Goal: Information Seeking & Learning: Learn about a topic

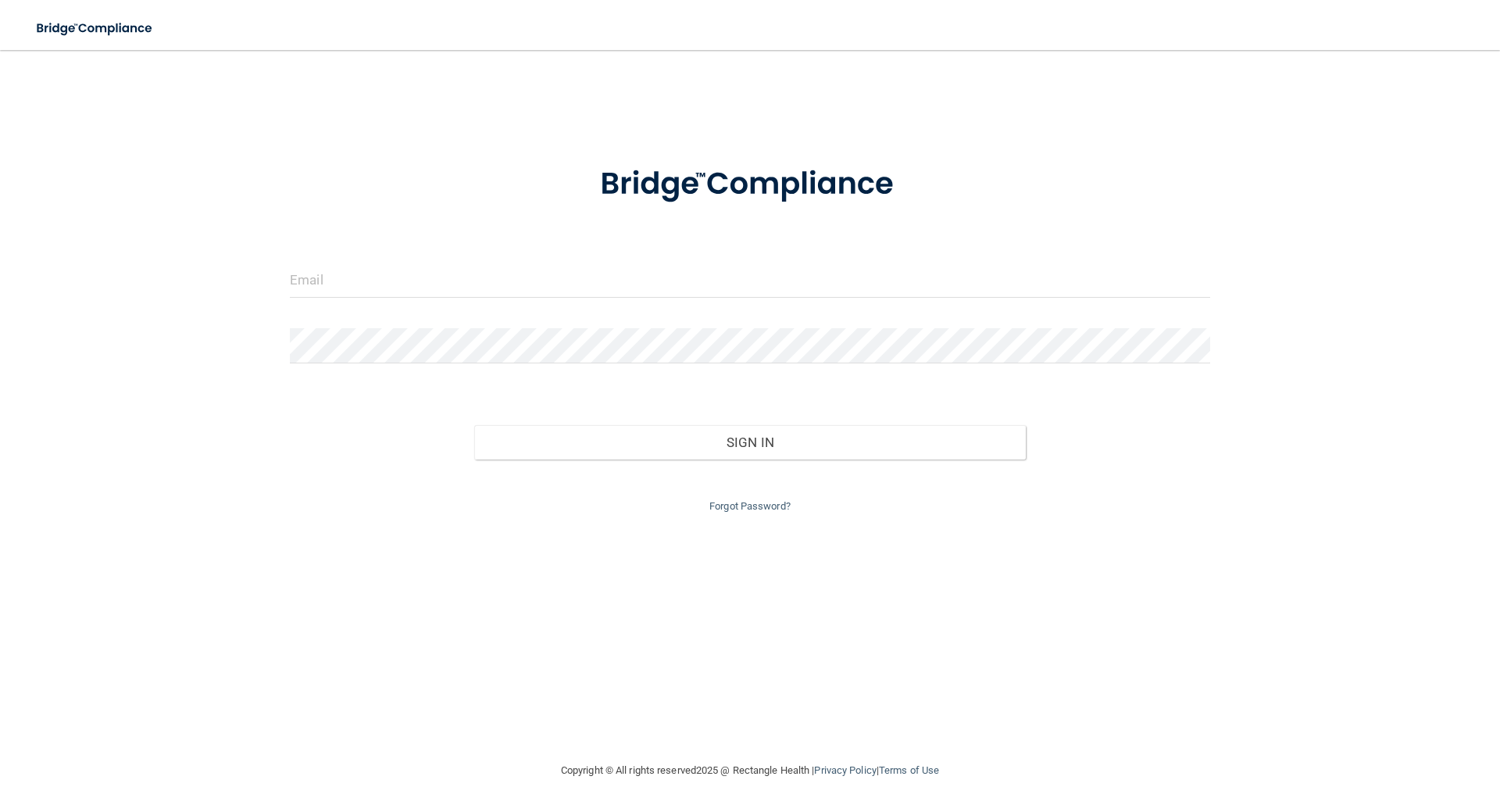
click at [476, 239] on form "Invalid email/password. You don't have permission to access that page. Sign In …" at bounding box center [750, 330] width 920 height 372
click at [471, 264] on input "email" at bounding box center [750, 280] width 920 height 35
type input "[EMAIL_ADDRESS][DOMAIN_NAME]"
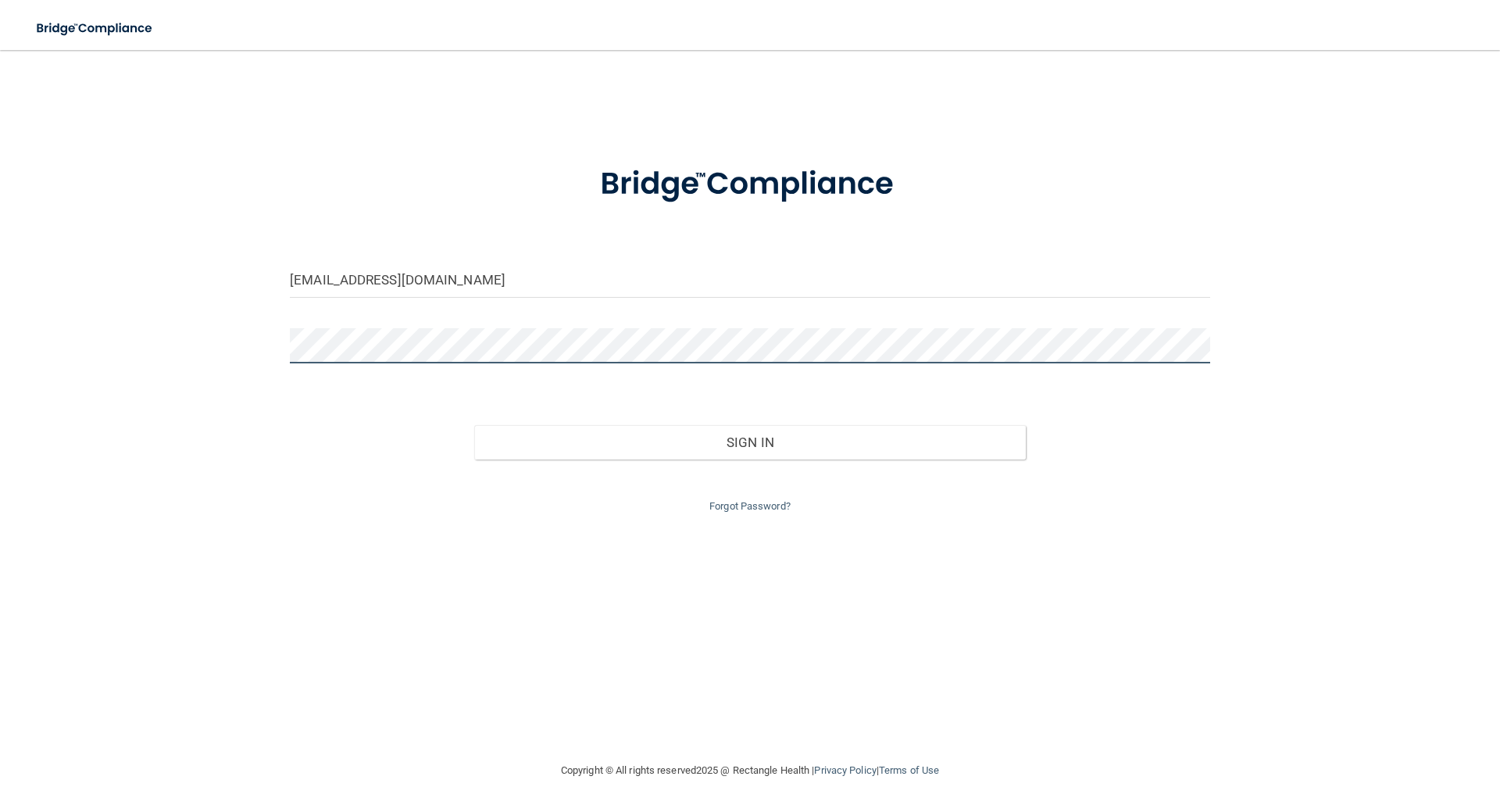
click at [474, 425] on button "Sign In" at bounding box center [750, 442] width 552 height 34
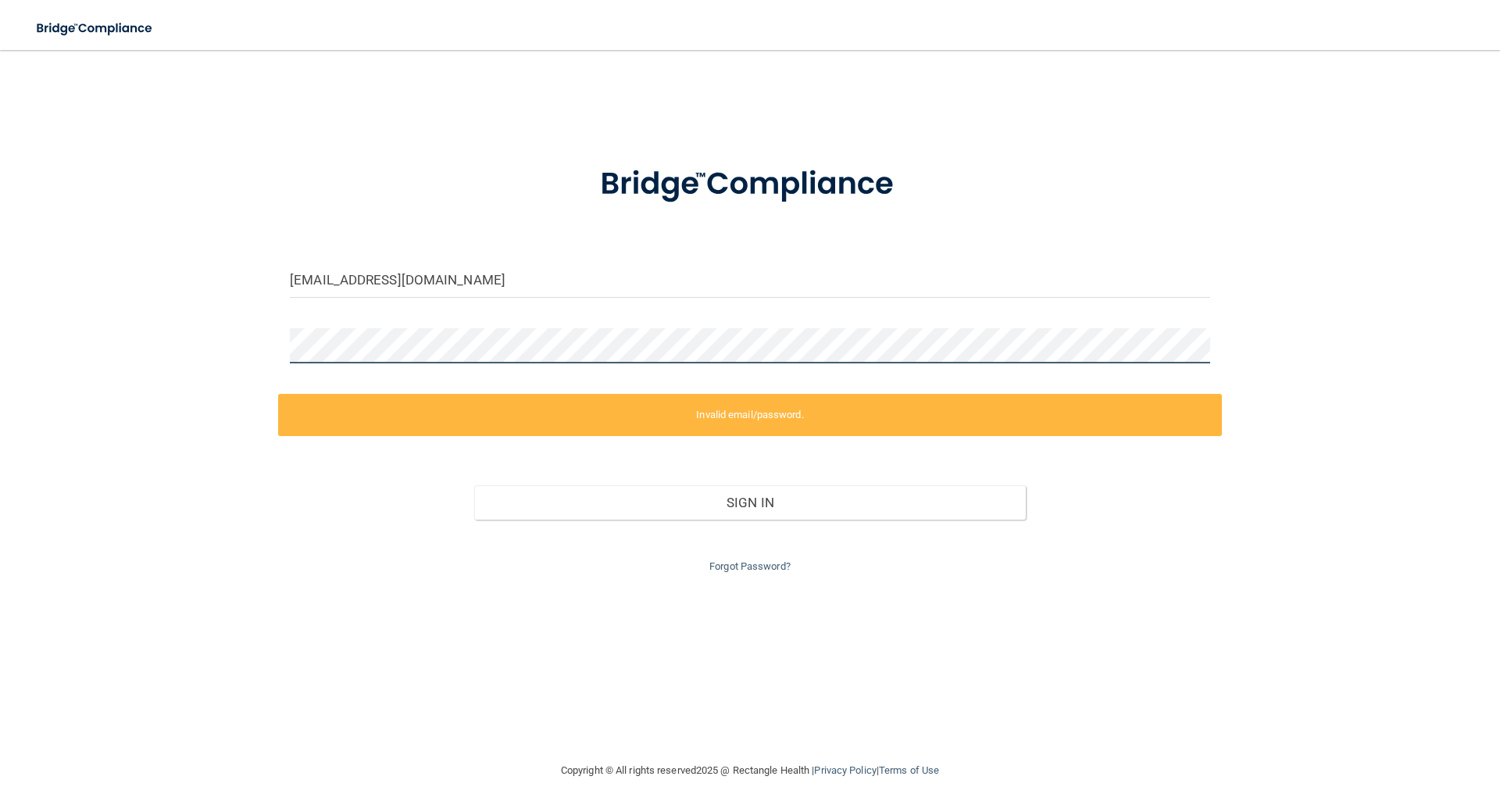
click at [474, 485] on button "Sign In" at bounding box center [750, 502] width 552 height 34
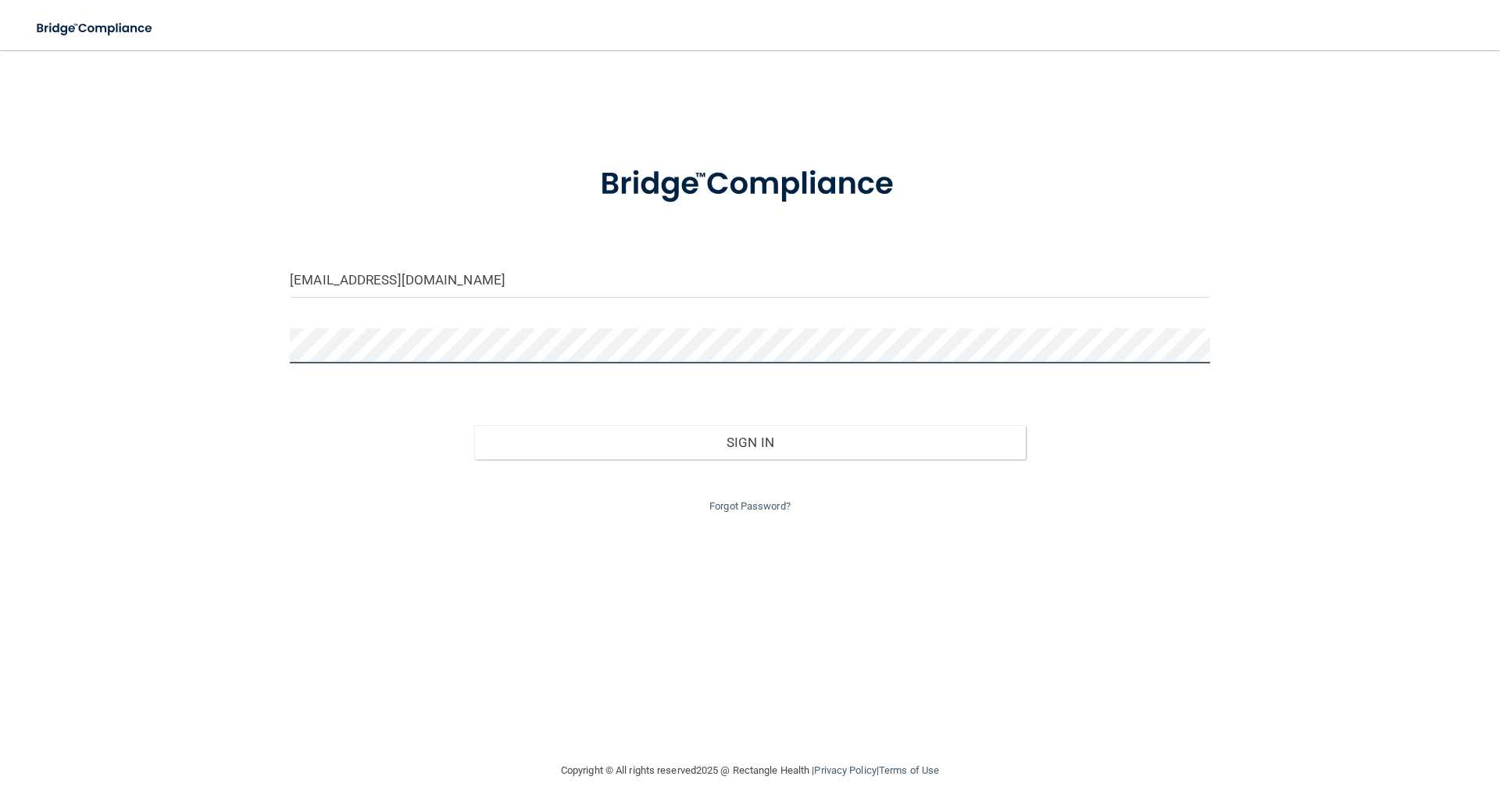
click at [474, 425] on button "Sign In" at bounding box center [750, 442] width 552 height 34
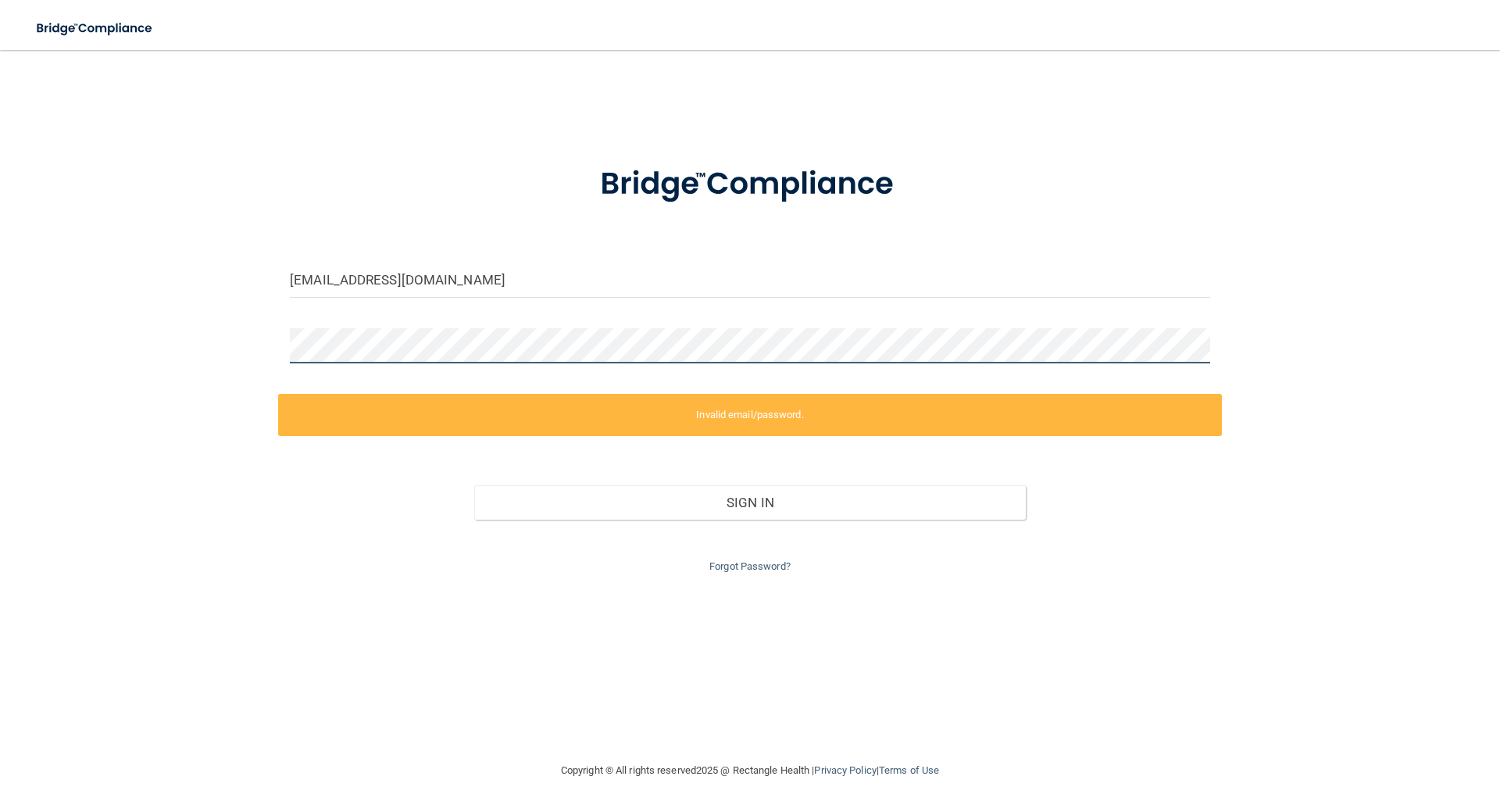
click at [217, 340] on div "senquiscoralie@gmail.com Invalid email/password. You don't have permission to a…" at bounding box center [750, 405] width 1438 height 680
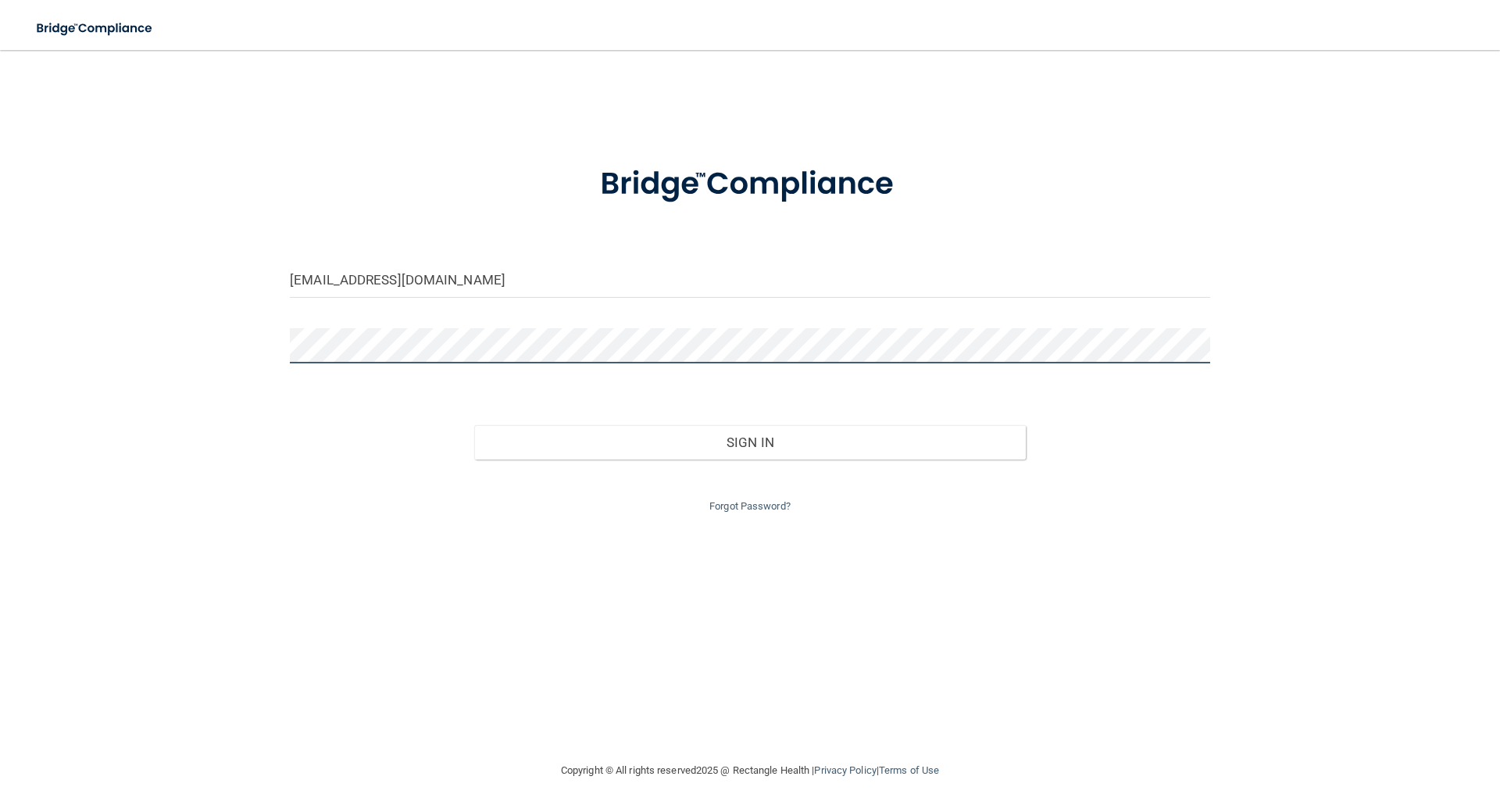
click at [474, 425] on button "Sign In" at bounding box center [750, 442] width 552 height 34
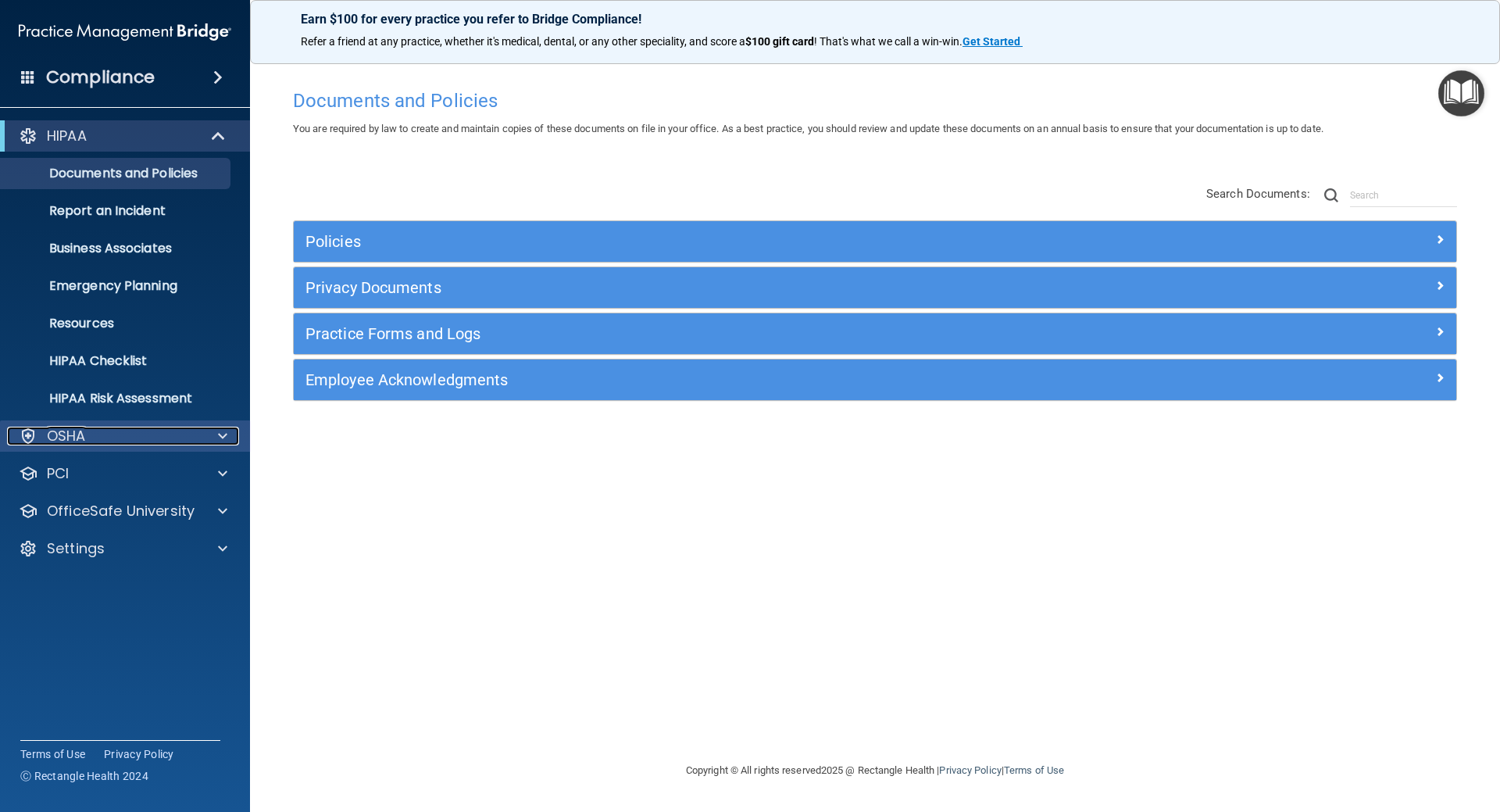
click at [80, 428] on p "OSHA" at bounding box center [66, 435] width 39 height 18
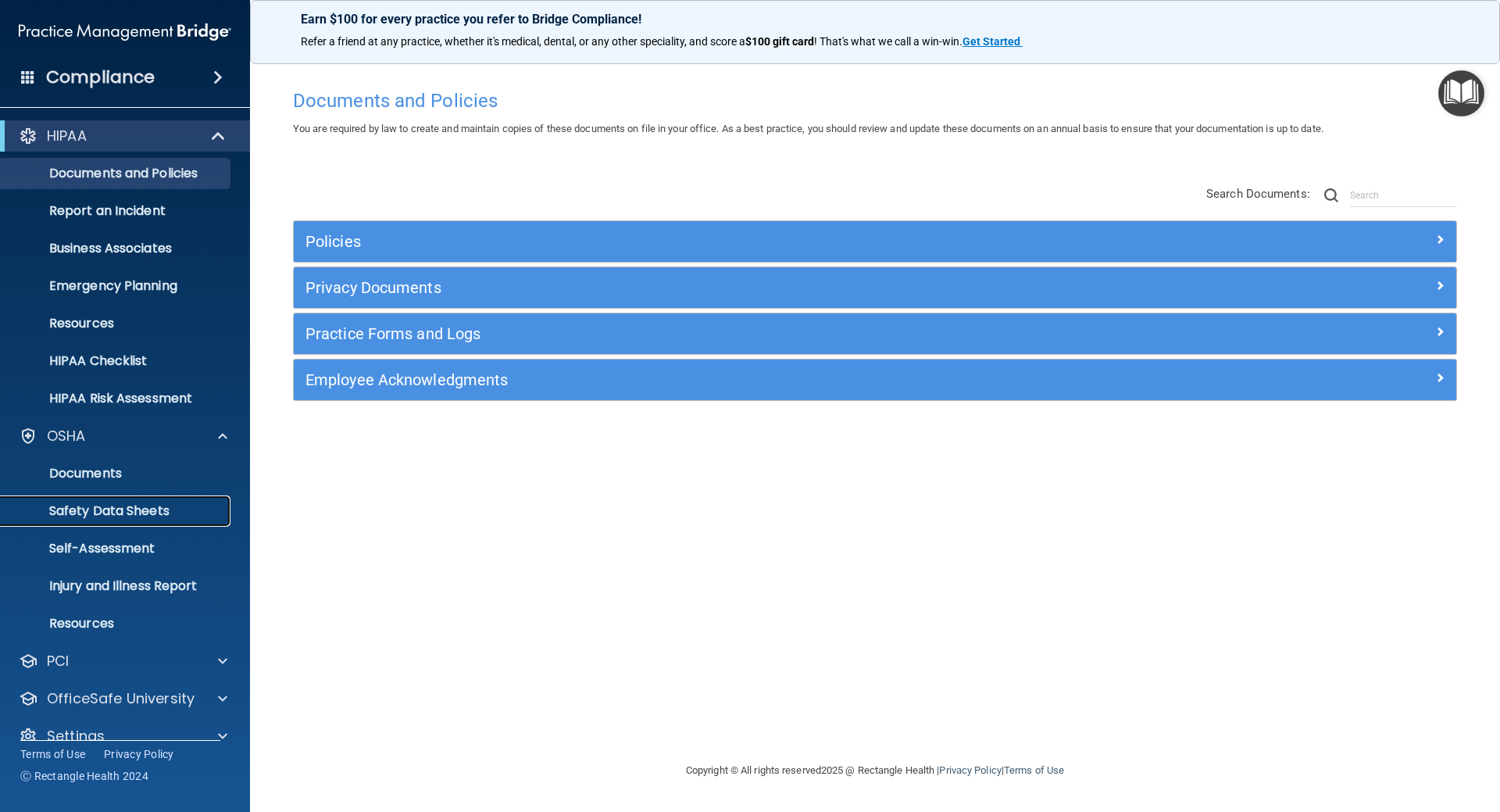
click at [126, 512] on p "Safety Data Sheets" at bounding box center [117, 511] width 213 height 16
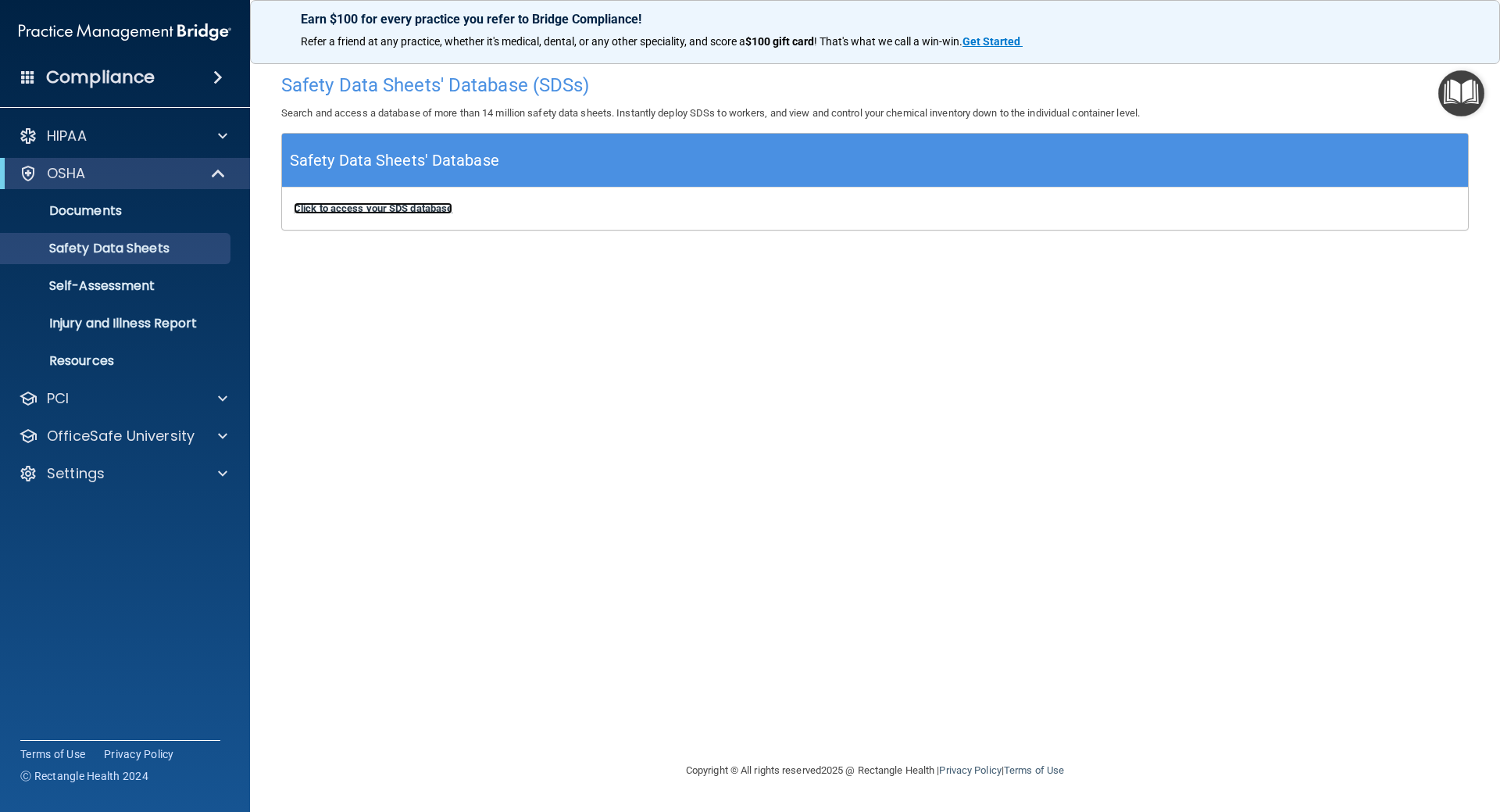
click at [379, 212] on b "Click to access your SDS database" at bounding box center [373, 208] width 159 height 12
click at [99, 366] on p "Resources" at bounding box center [117, 360] width 213 height 16
click at [1460, 98] on img "Open Resource Center" at bounding box center [1461, 94] width 46 height 46
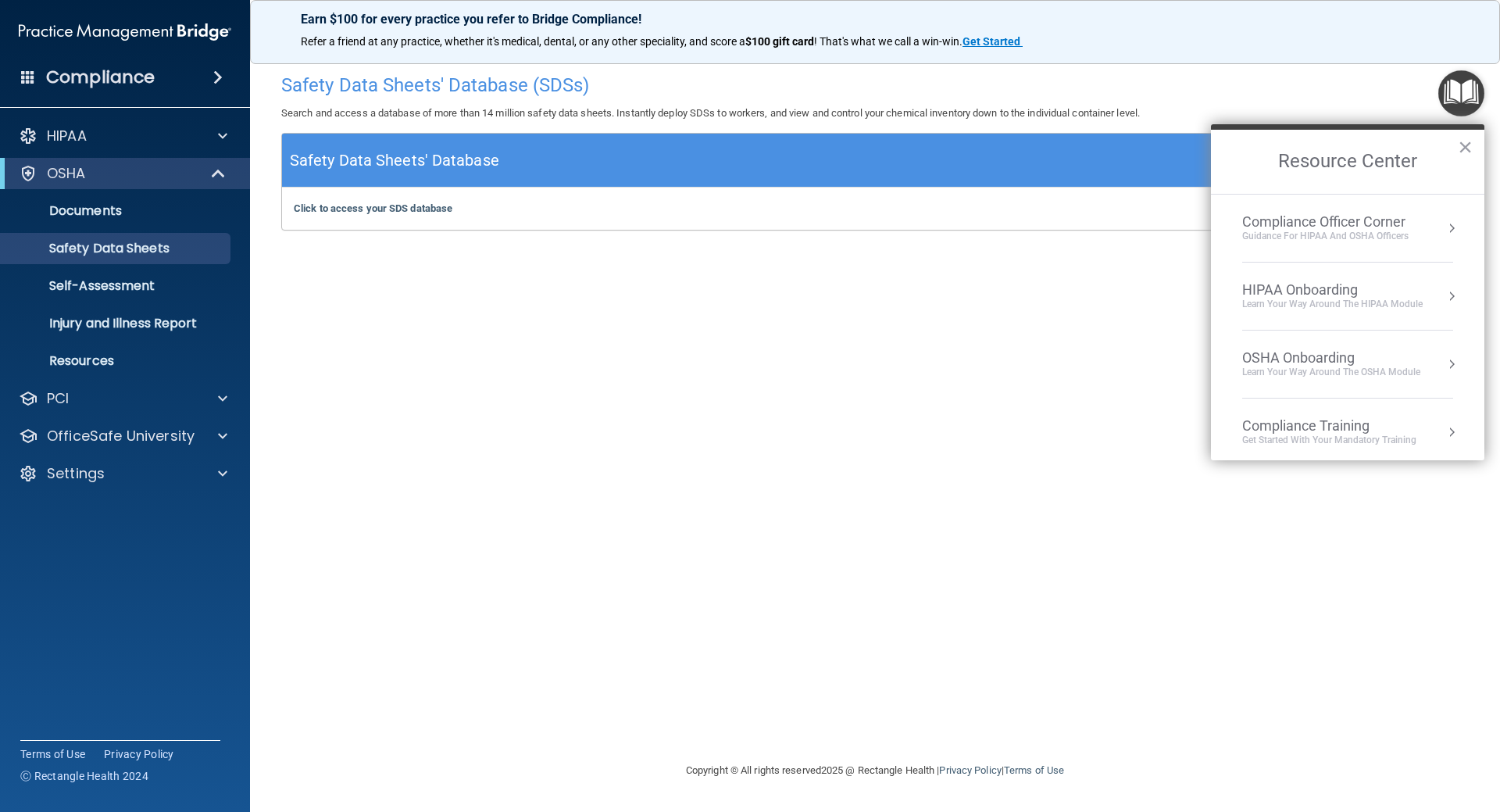
click at [1344, 235] on div "Guidance for HIPAA and OSHA Officers" at bounding box center [1325, 236] width 166 height 13
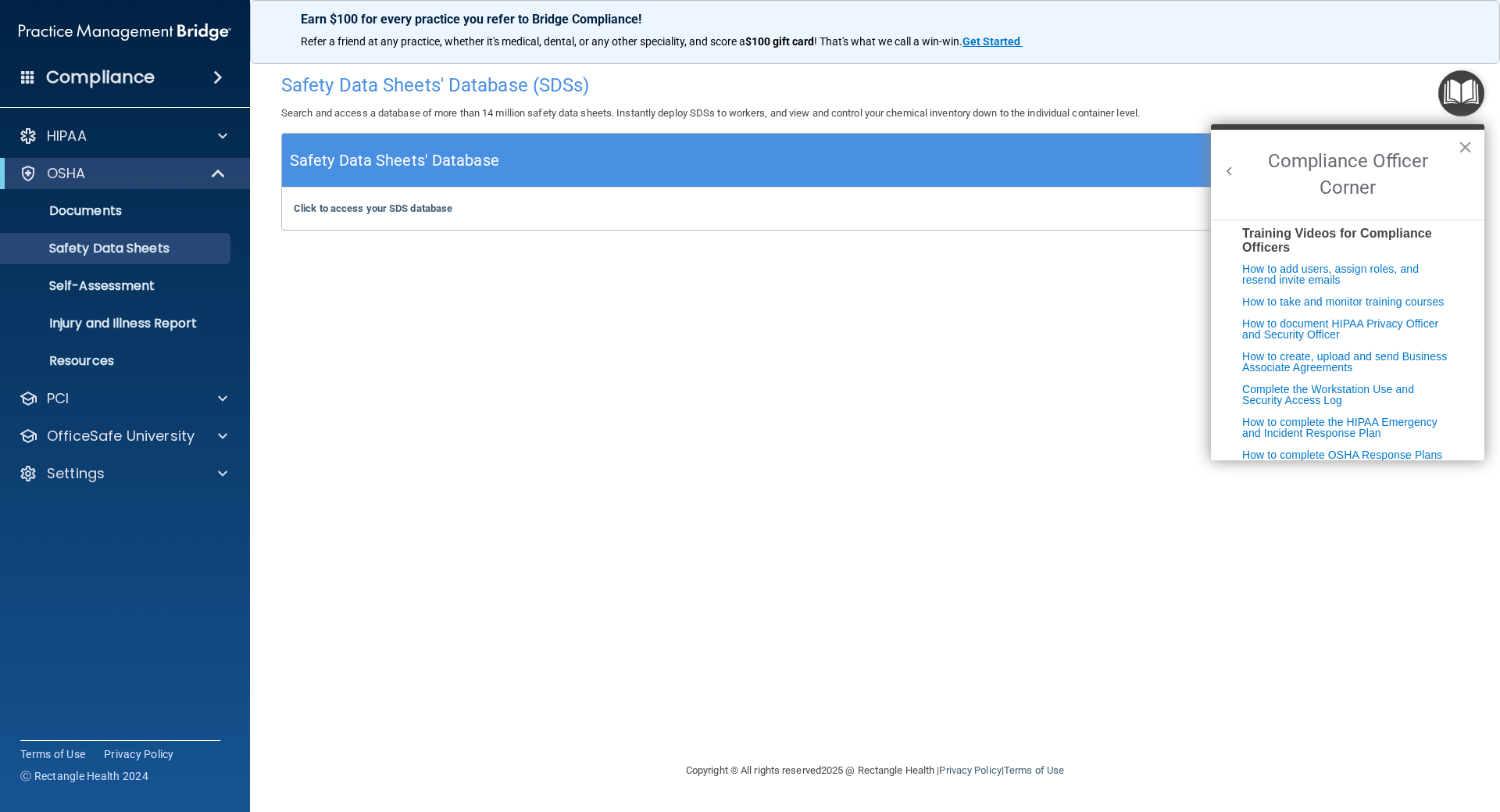
scroll to position [312, 0]
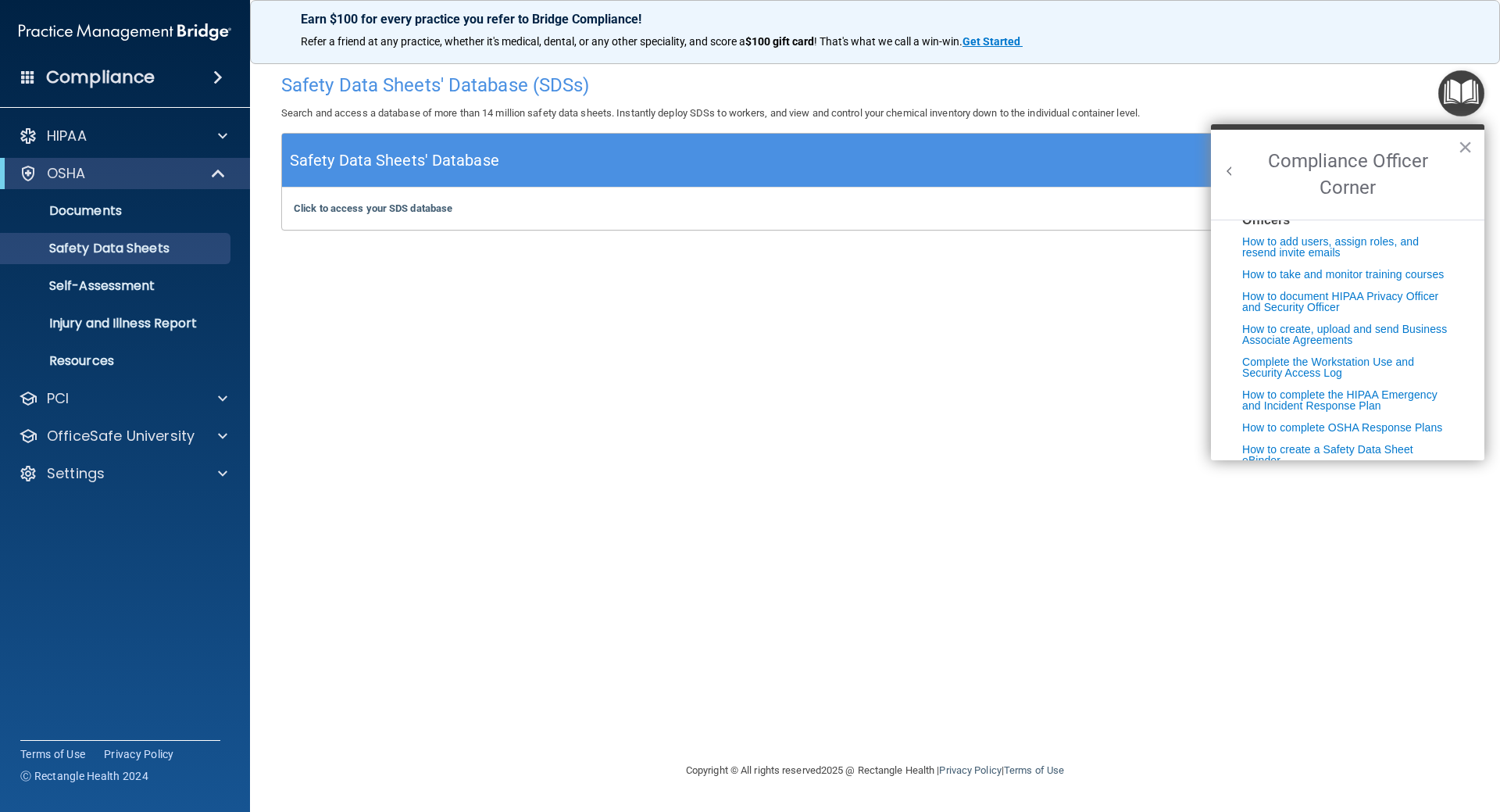
click at [1226, 169] on button "Back to Resource Center Home" at bounding box center [1229, 171] width 16 height 16
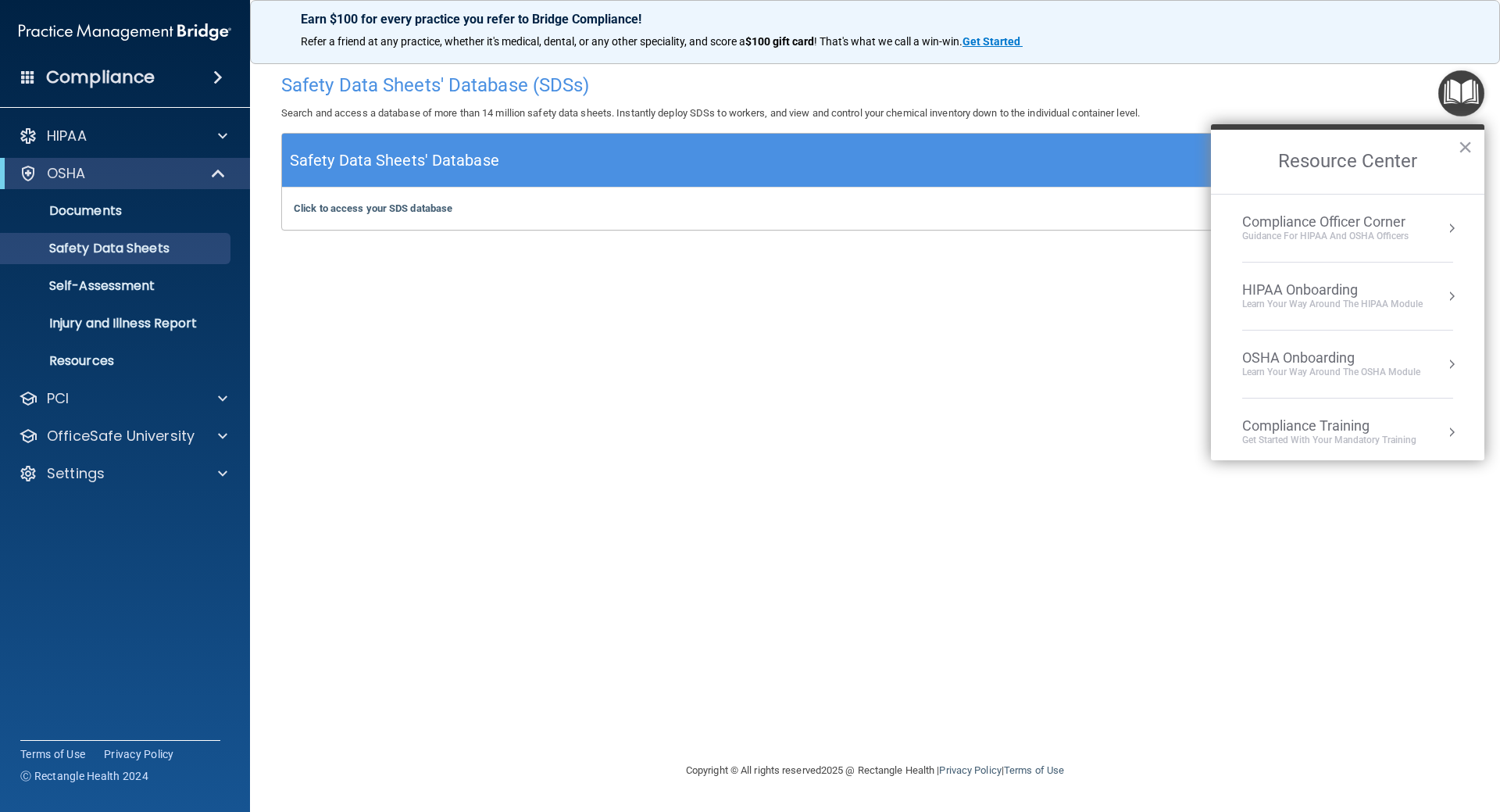
click at [1269, 360] on div "OSHA Onboarding" at bounding box center [1331, 357] width 178 height 17
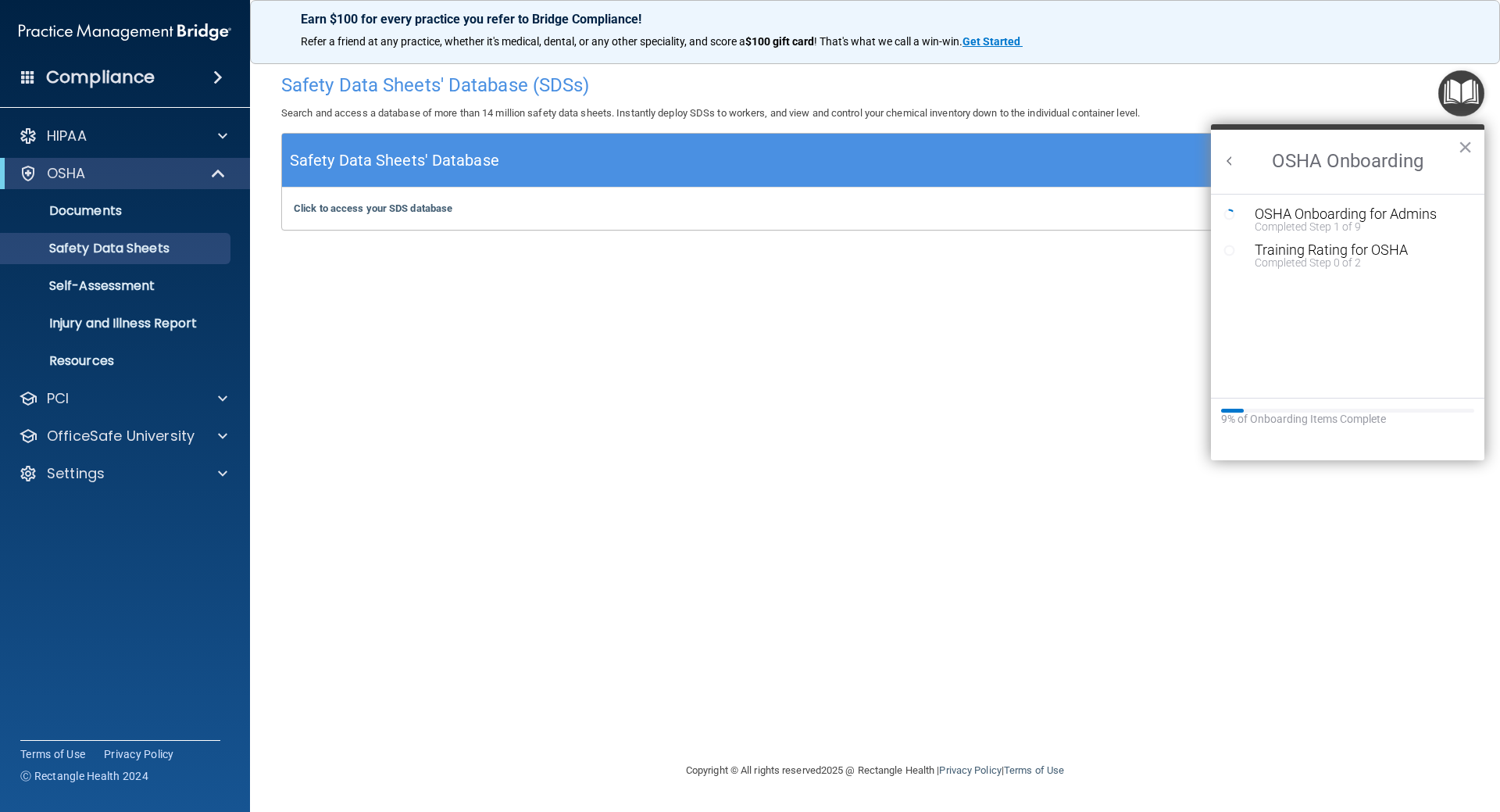
scroll to position [0, 0]
click at [1234, 169] on button "Back to Resource Center Home" at bounding box center [1229, 161] width 16 height 16
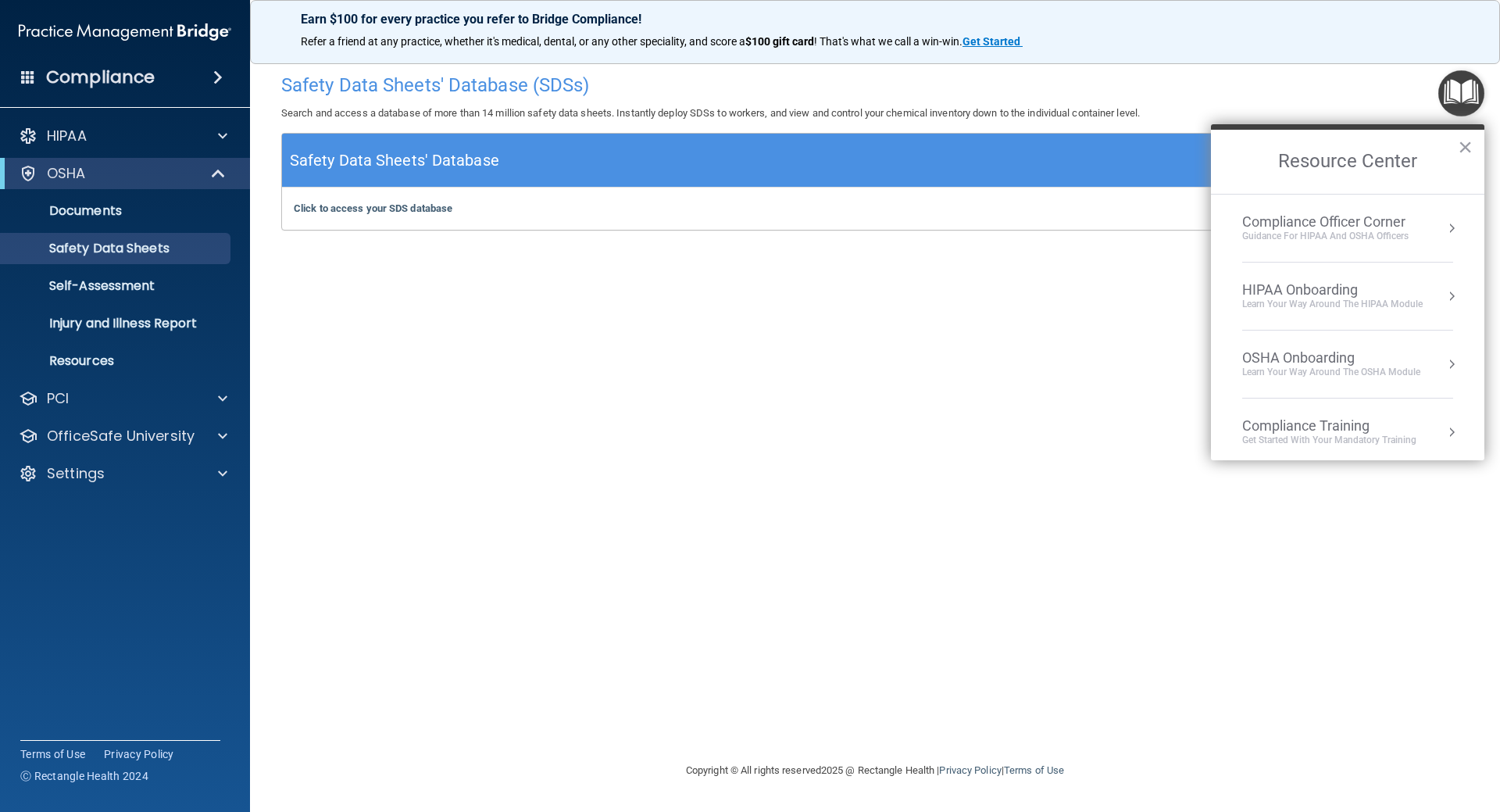
click at [1022, 583] on div "Safety Data Sheets' Database (SDSs) Search and access a database of more than 1…" at bounding box center [874, 405] width 1188 height 680
click at [1461, 143] on button "×" at bounding box center [1465, 146] width 15 height 25
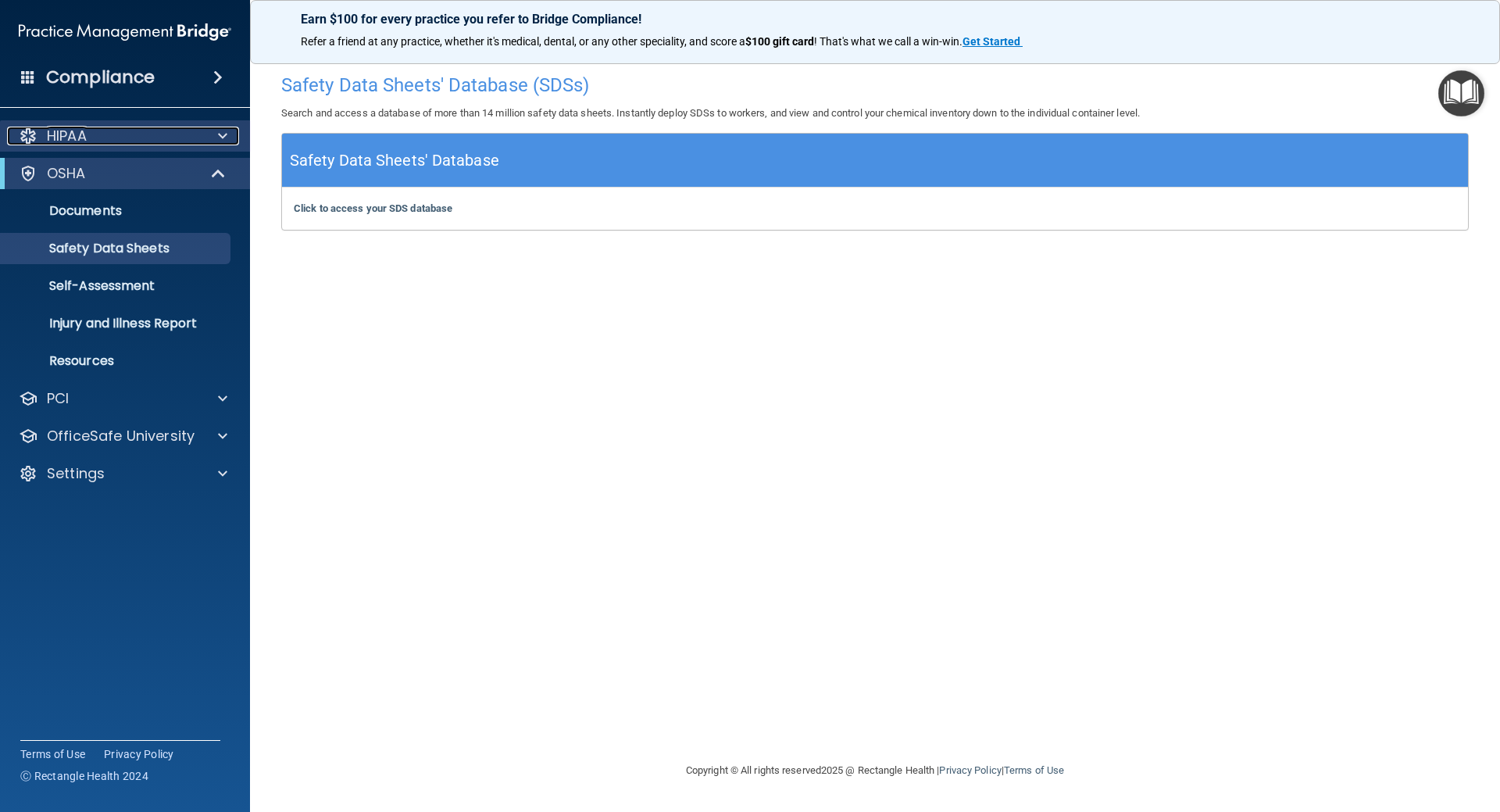
click at [73, 141] on p "HIPAA" at bounding box center [66, 136] width 39 height 18
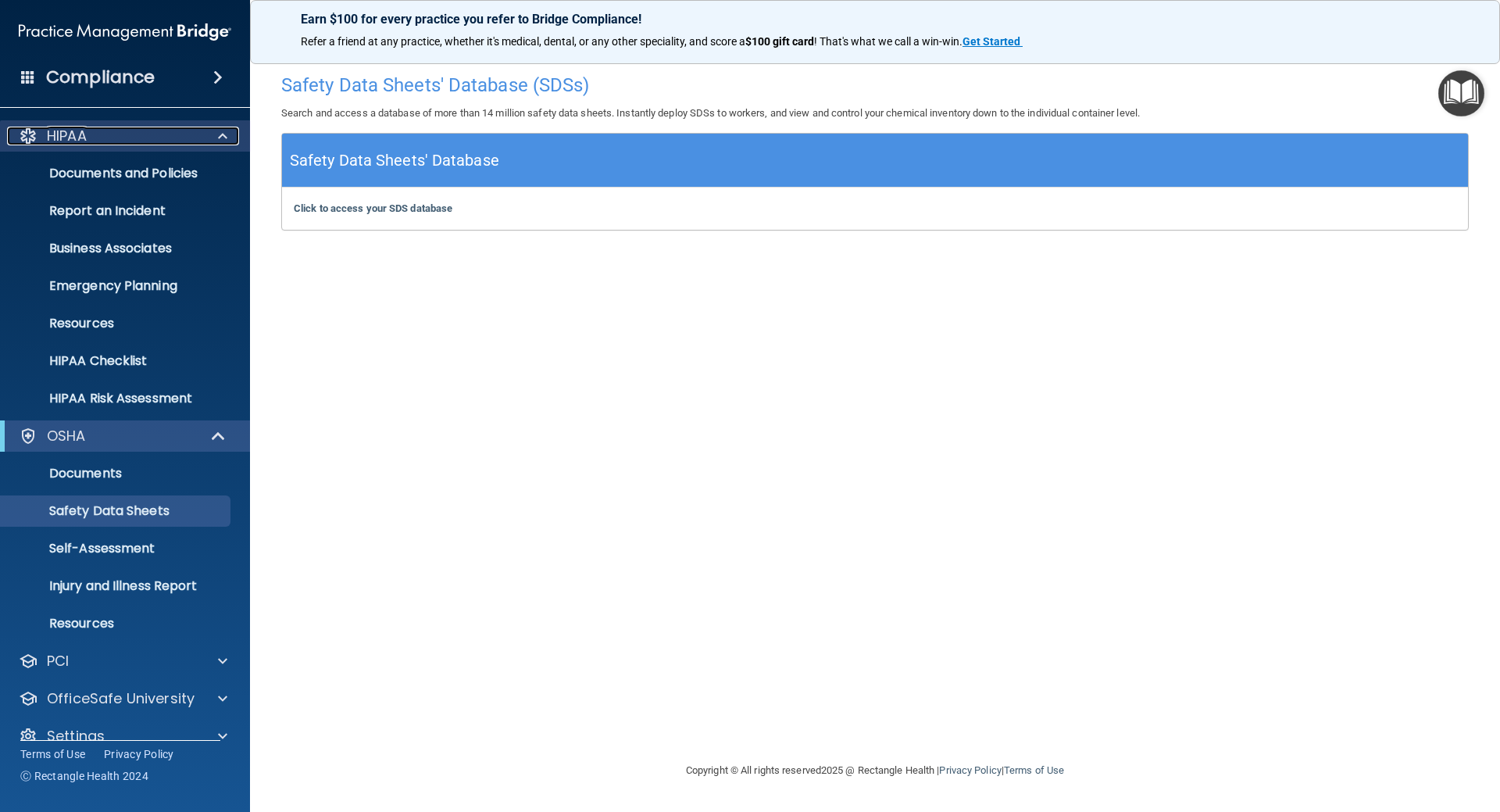
click at [73, 141] on p "HIPAA" at bounding box center [66, 136] width 39 height 18
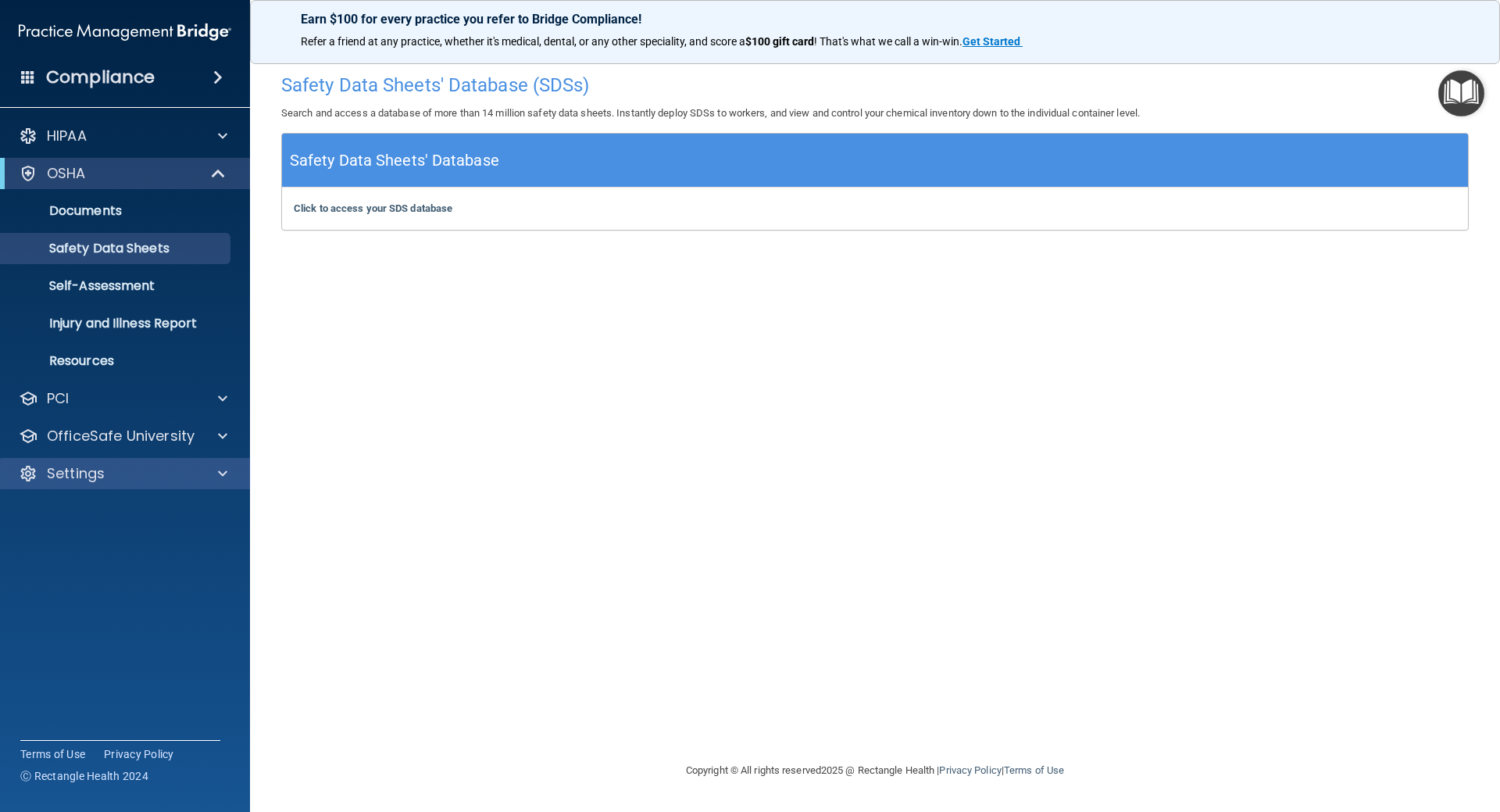
click at [98, 488] on div "Settings" at bounding box center [125, 473] width 251 height 31
click at [87, 464] on p "Settings" at bounding box center [75, 473] width 58 height 18
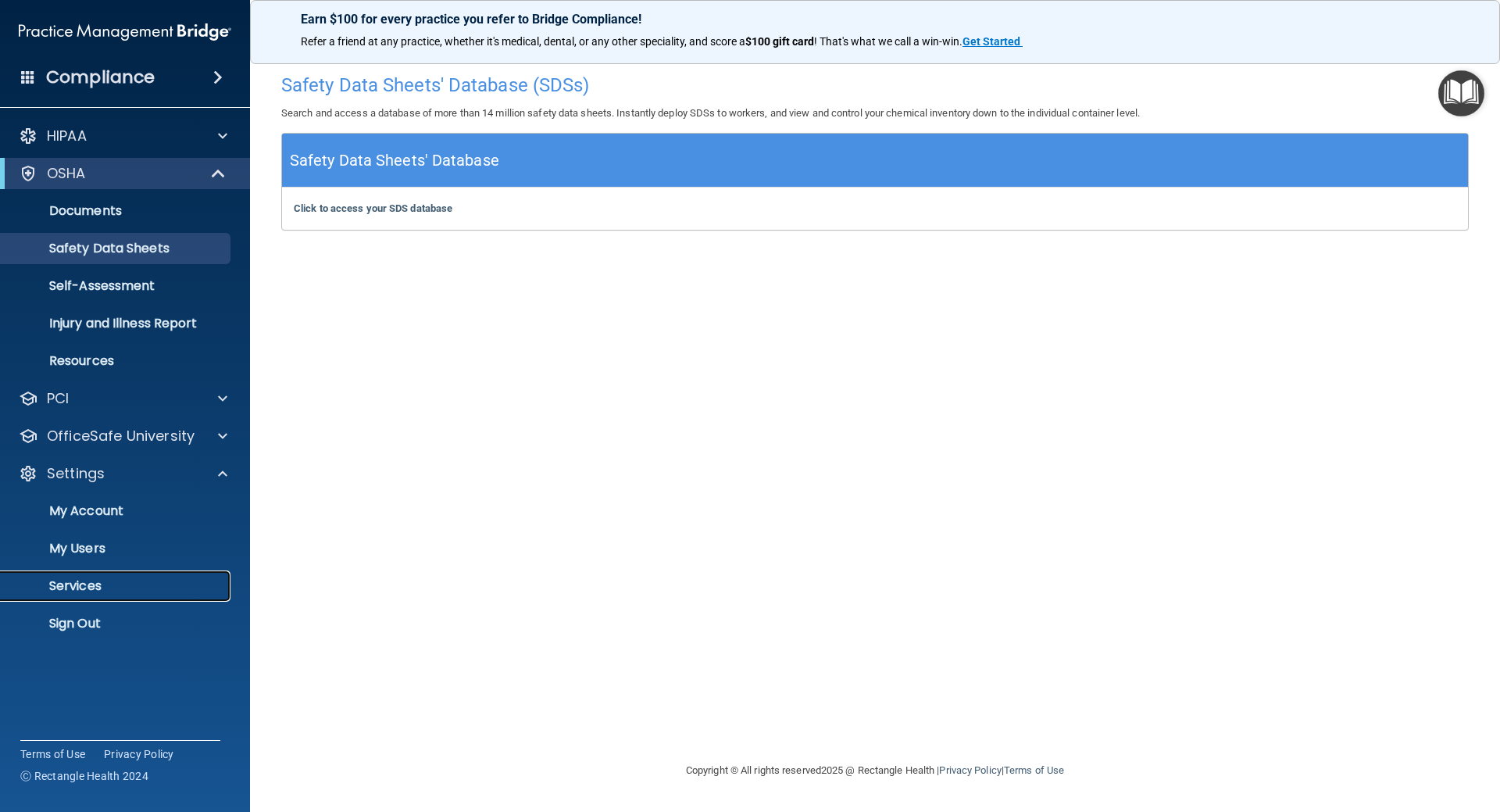
click at [105, 583] on p "Services" at bounding box center [117, 585] width 213 height 16
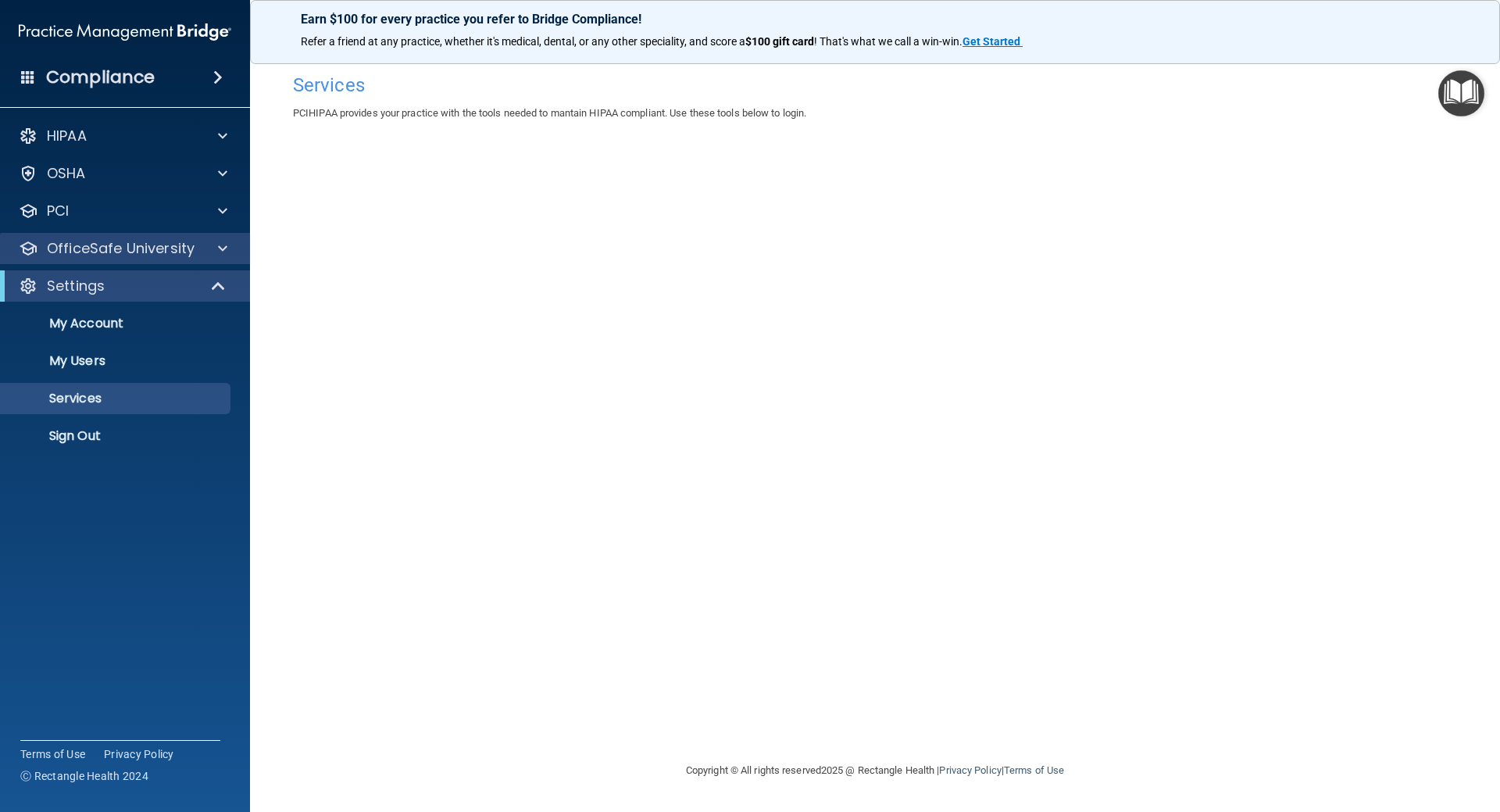
click at [91, 238] on div "OfficeSafe University" at bounding box center [125, 248] width 251 height 31
click at [203, 285] on div at bounding box center [220, 286] width 39 height 18
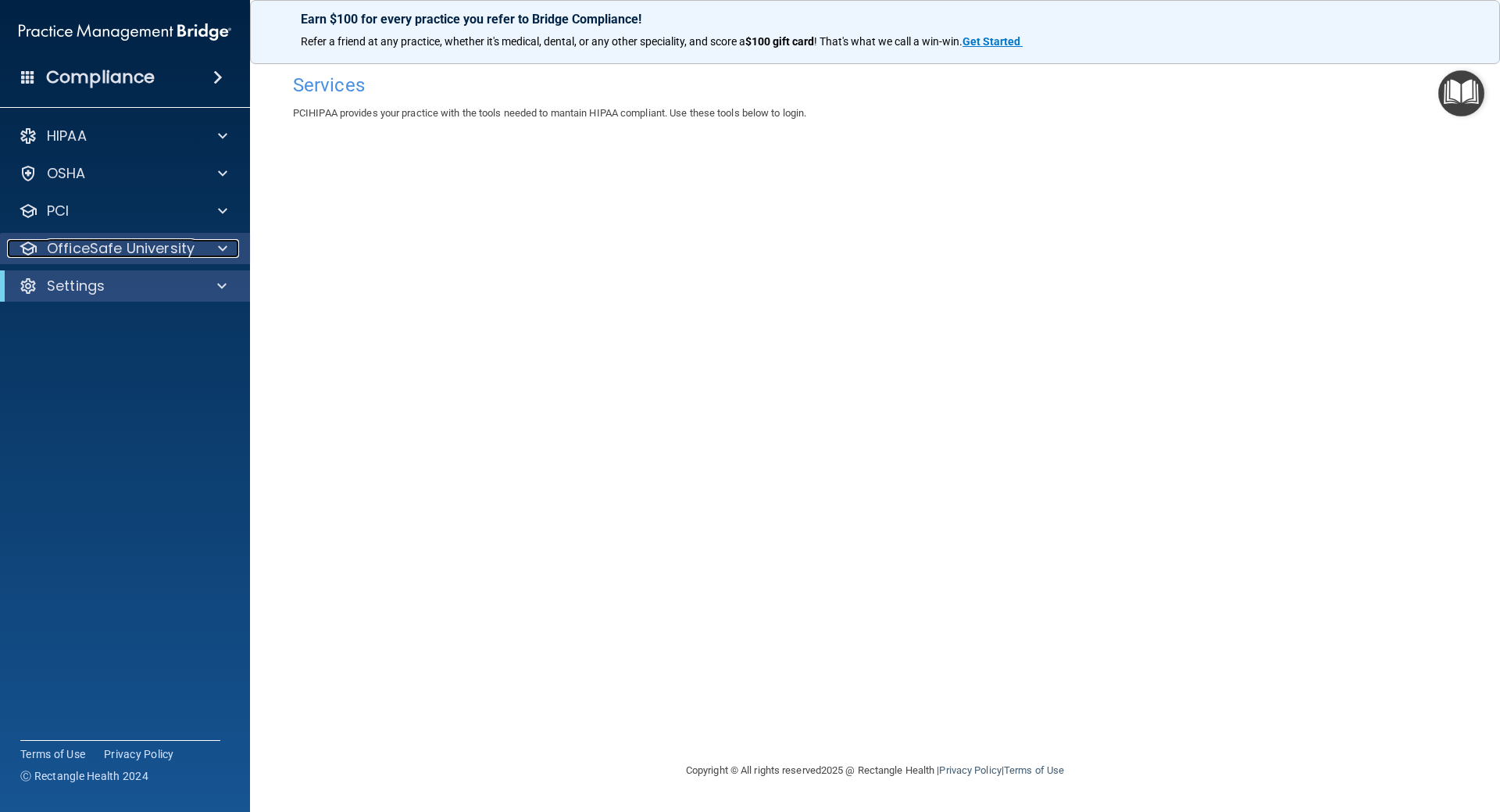
click at [209, 244] on div at bounding box center [220, 248] width 39 height 18
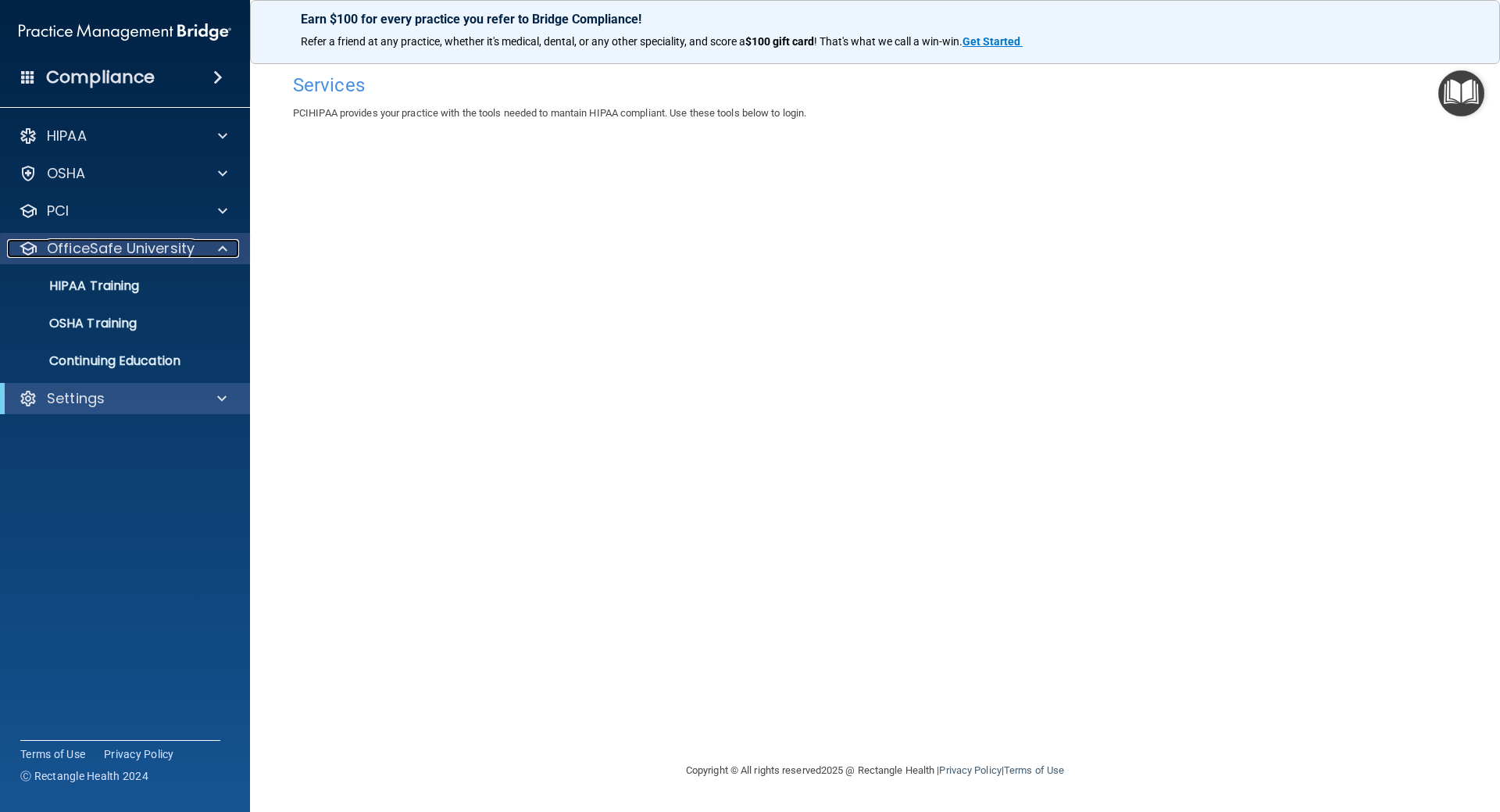
click at [218, 245] on span at bounding box center [222, 248] width 9 height 18
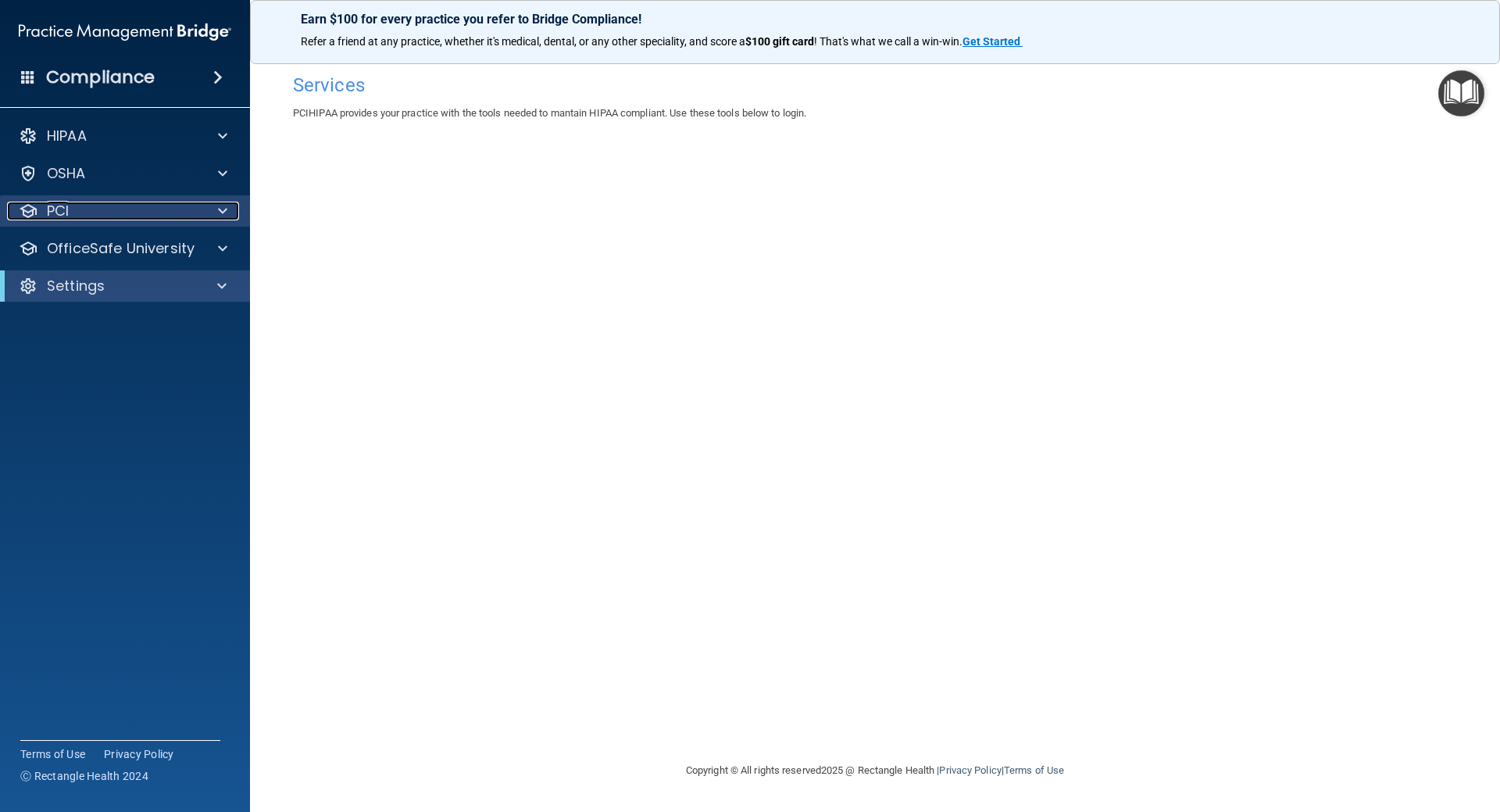
click at [222, 213] on span at bounding box center [222, 210] width 9 height 18
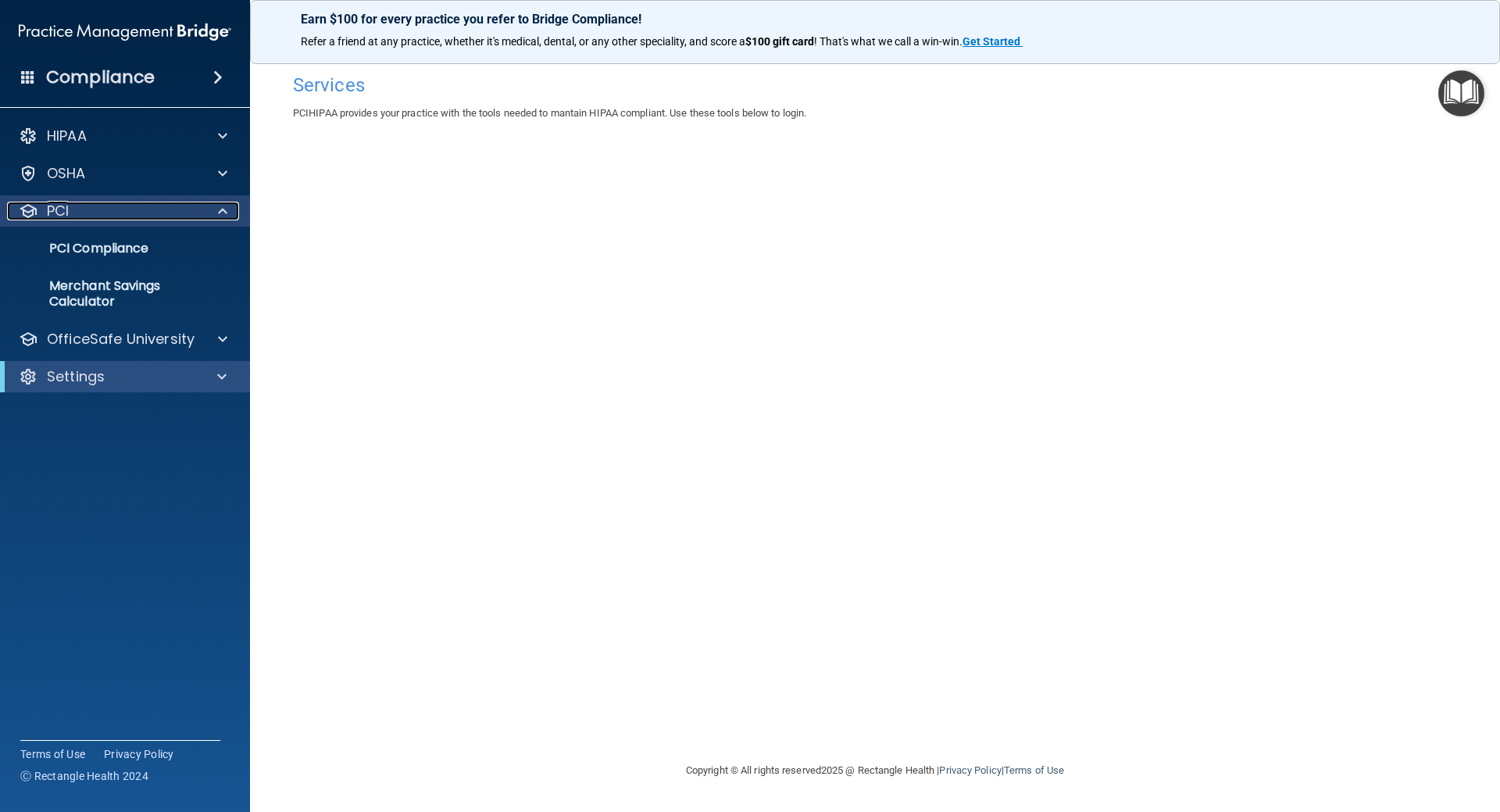
click at [222, 213] on span at bounding box center [222, 210] width 9 height 18
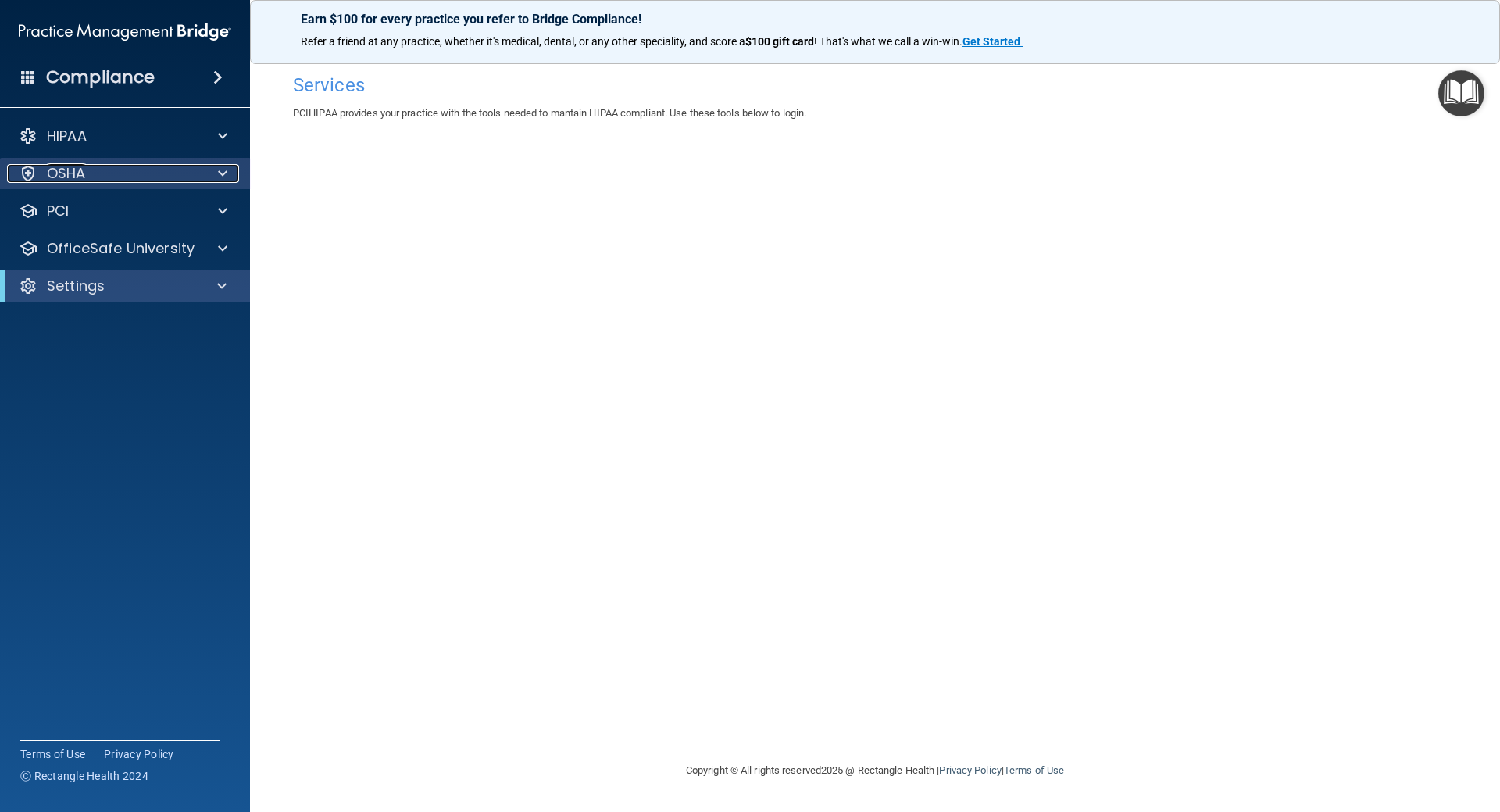
click at [222, 175] on span at bounding box center [222, 174] width 9 height 18
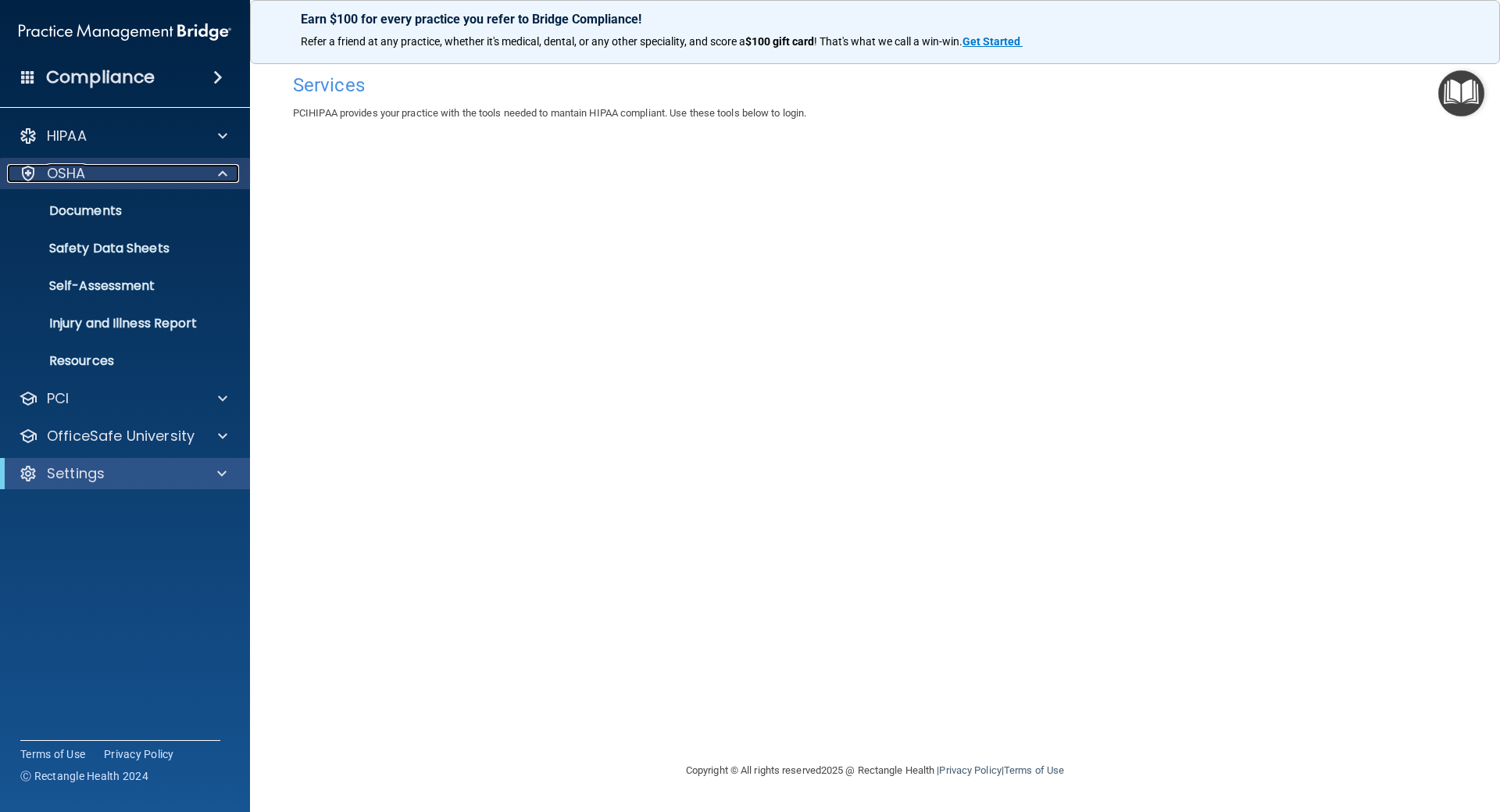
click at [218, 171] on span at bounding box center [222, 174] width 9 height 18
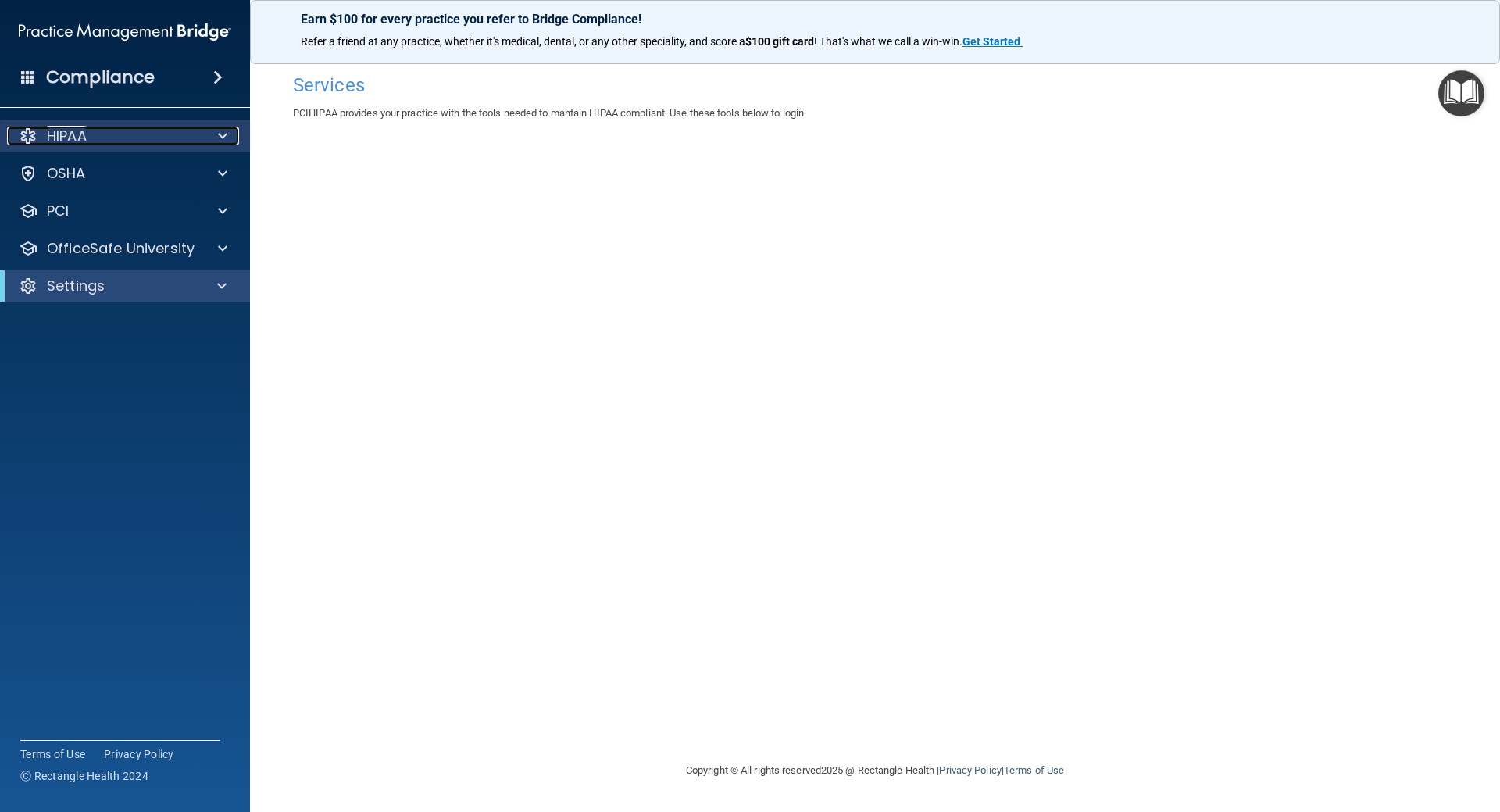
click at [227, 135] on span at bounding box center [222, 136] width 9 height 18
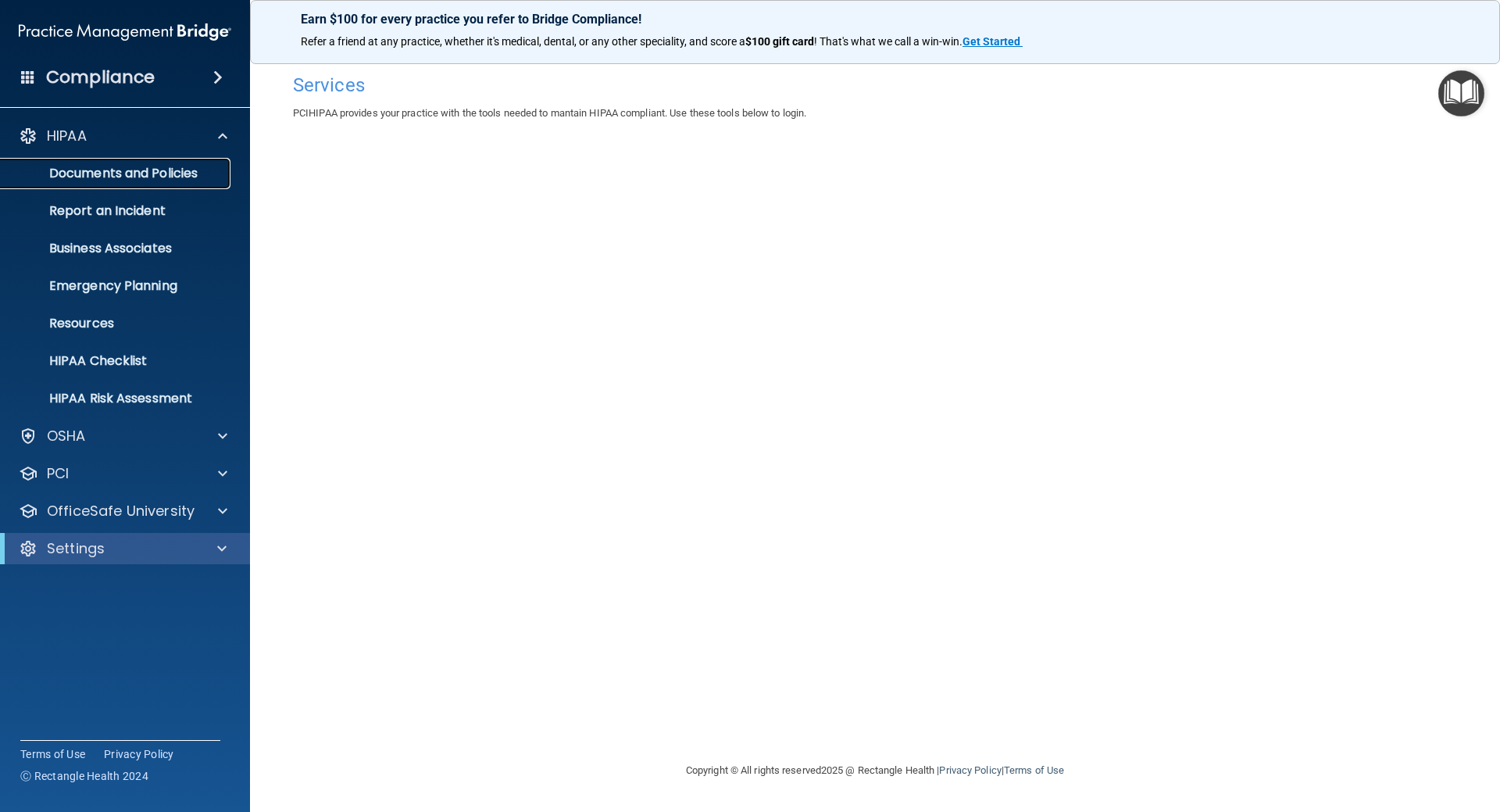
click at [186, 177] on p "Documents and Policies" at bounding box center [117, 173] width 213 height 16
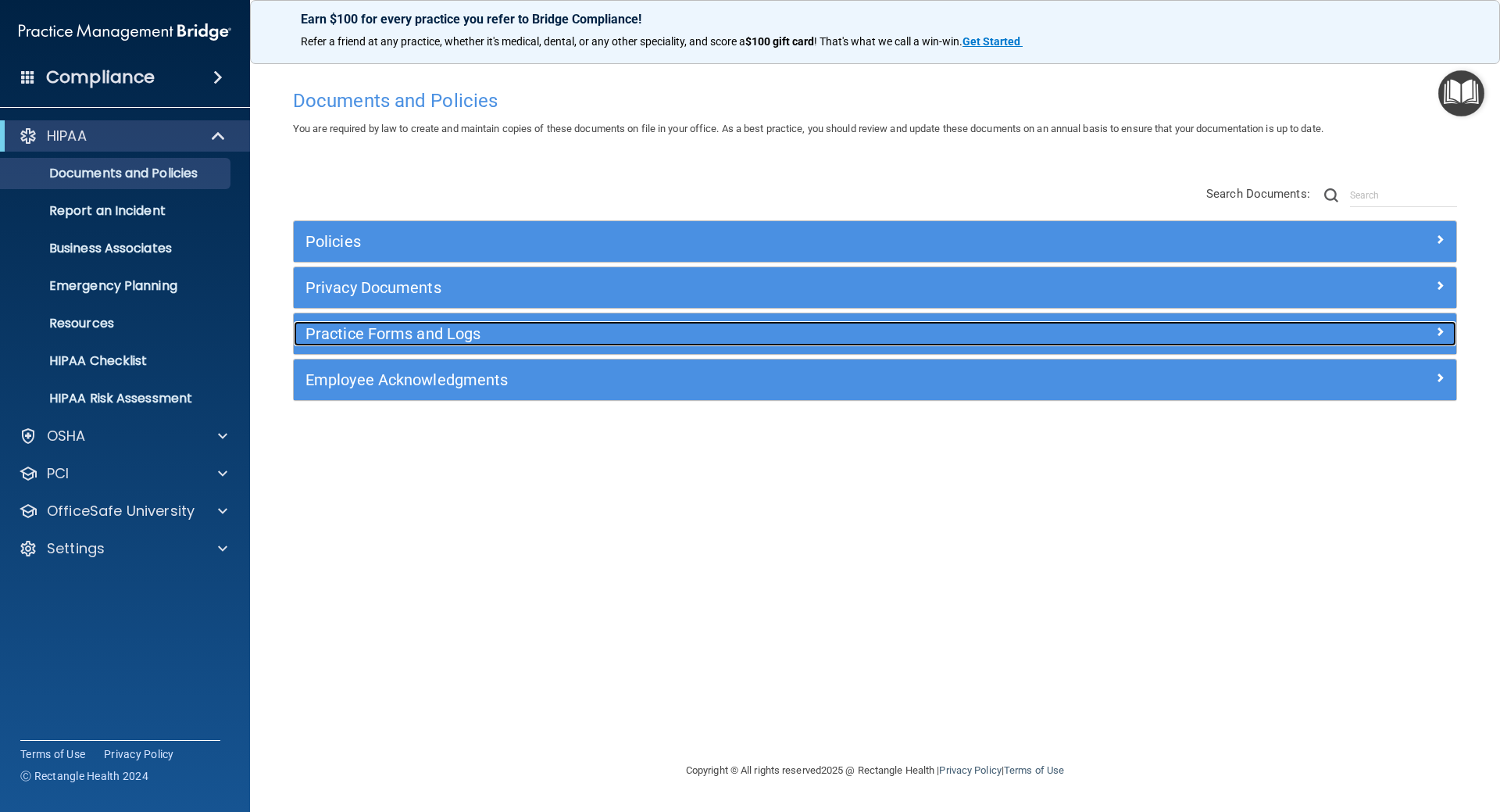
click at [323, 332] on h5 "Practice Forms and Logs" at bounding box center [730, 333] width 849 height 17
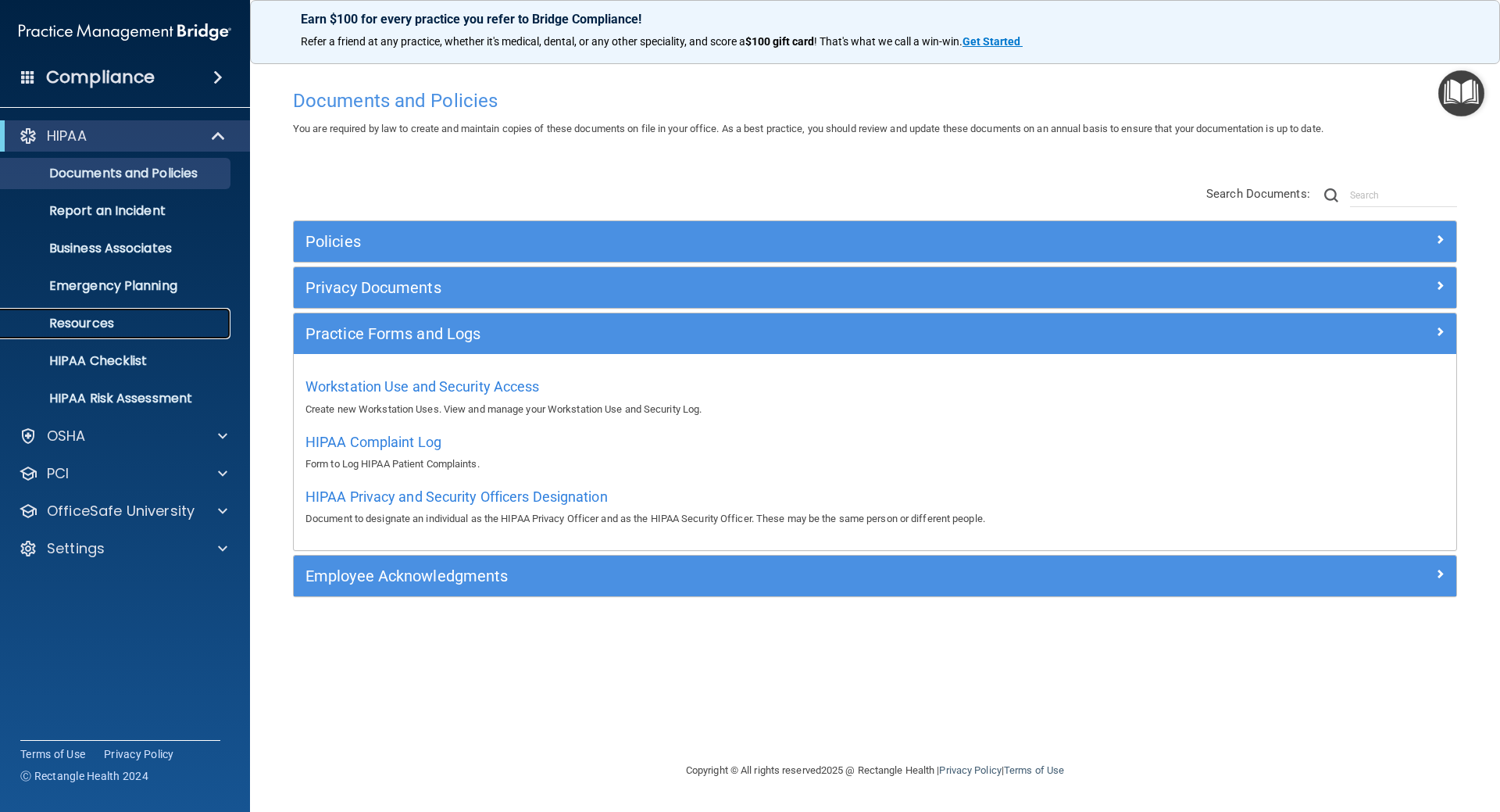
click at [150, 316] on p "Resources" at bounding box center [117, 323] width 213 height 16
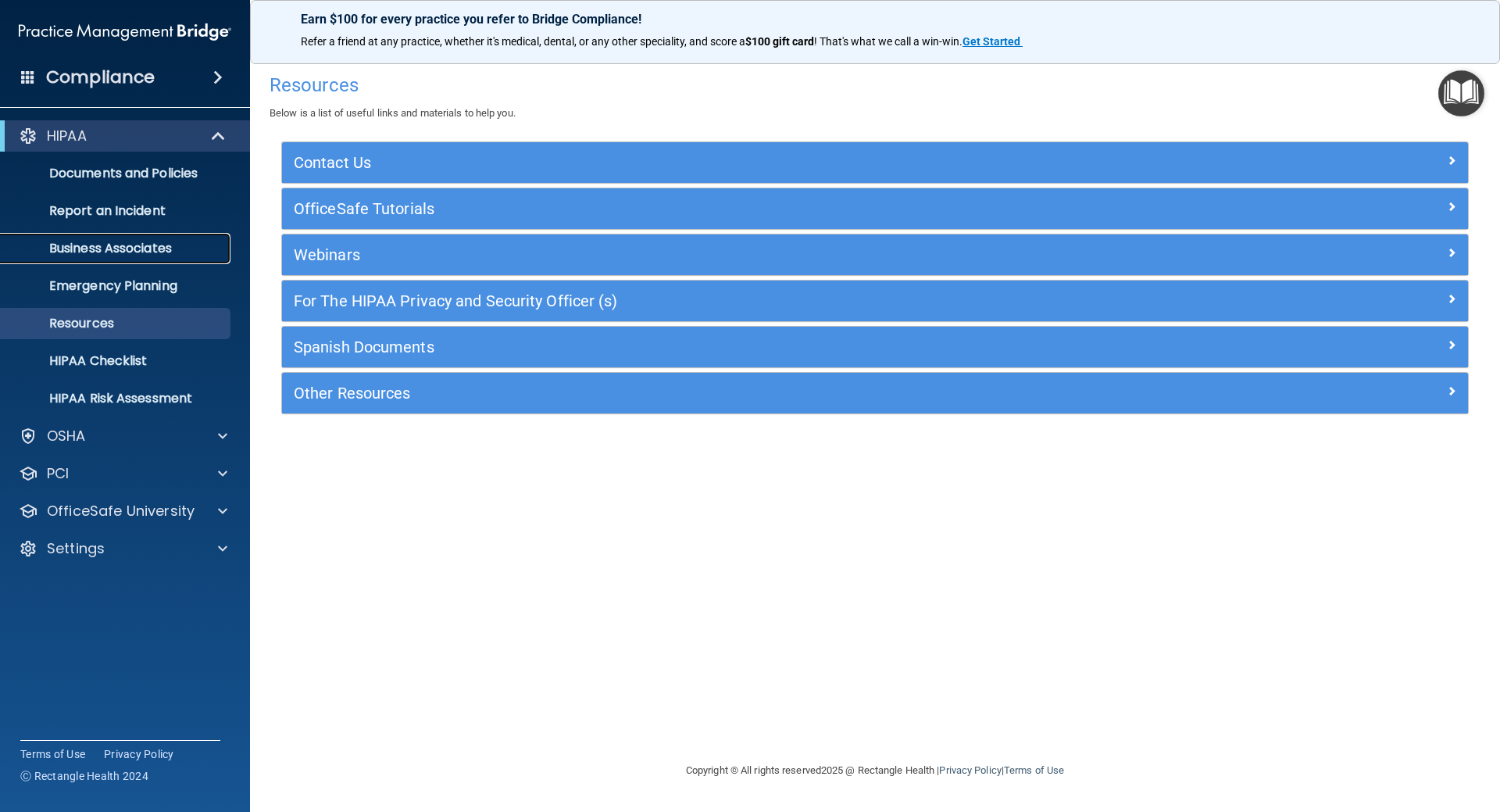
click at [144, 244] on p "Business Associates" at bounding box center [117, 248] width 213 height 16
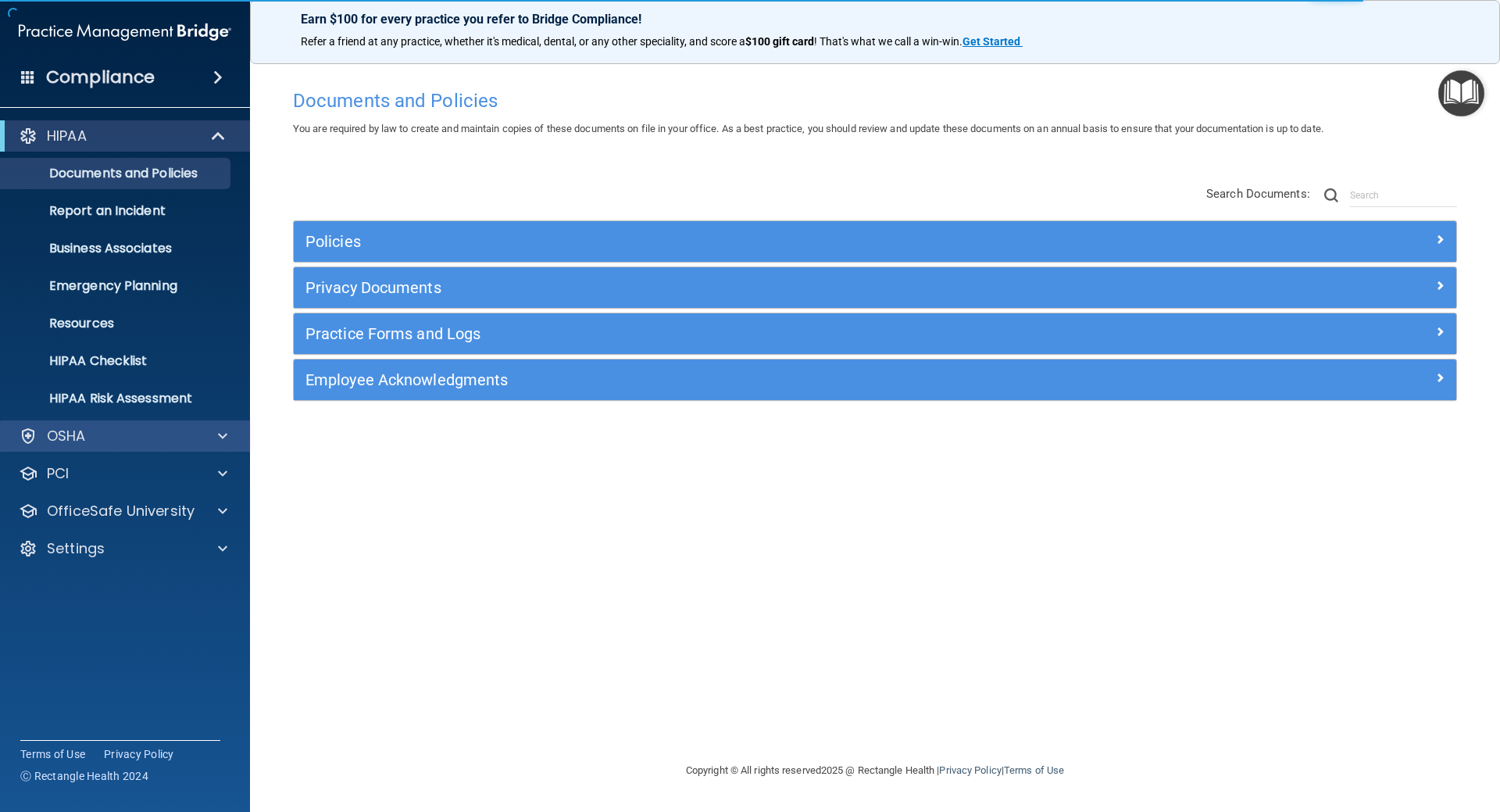
click at [101, 448] on div "OSHA" at bounding box center [125, 436] width 251 height 31
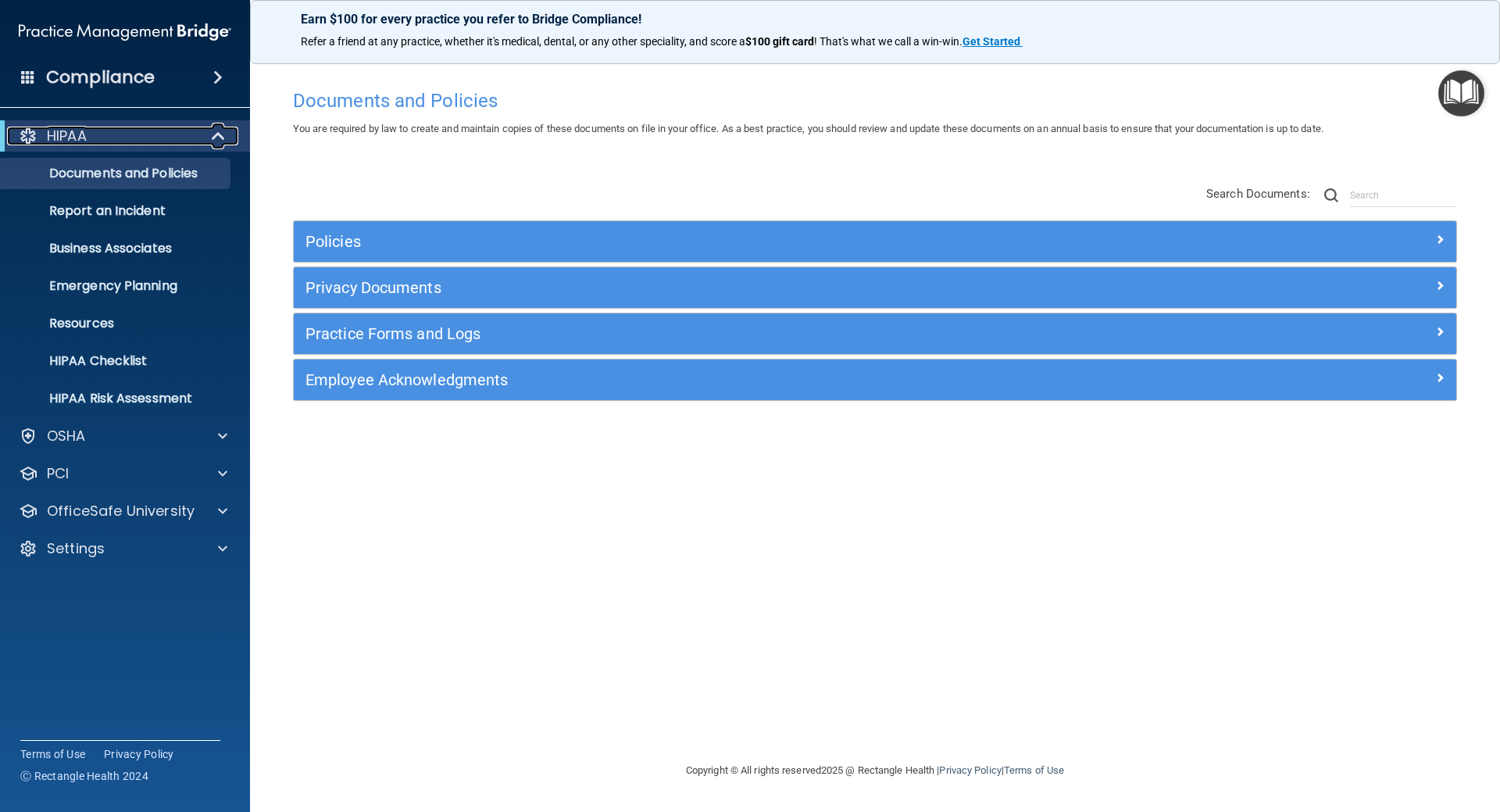
click at [127, 138] on div "HIPAA" at bounding box center [104, 136] width 193 height 18
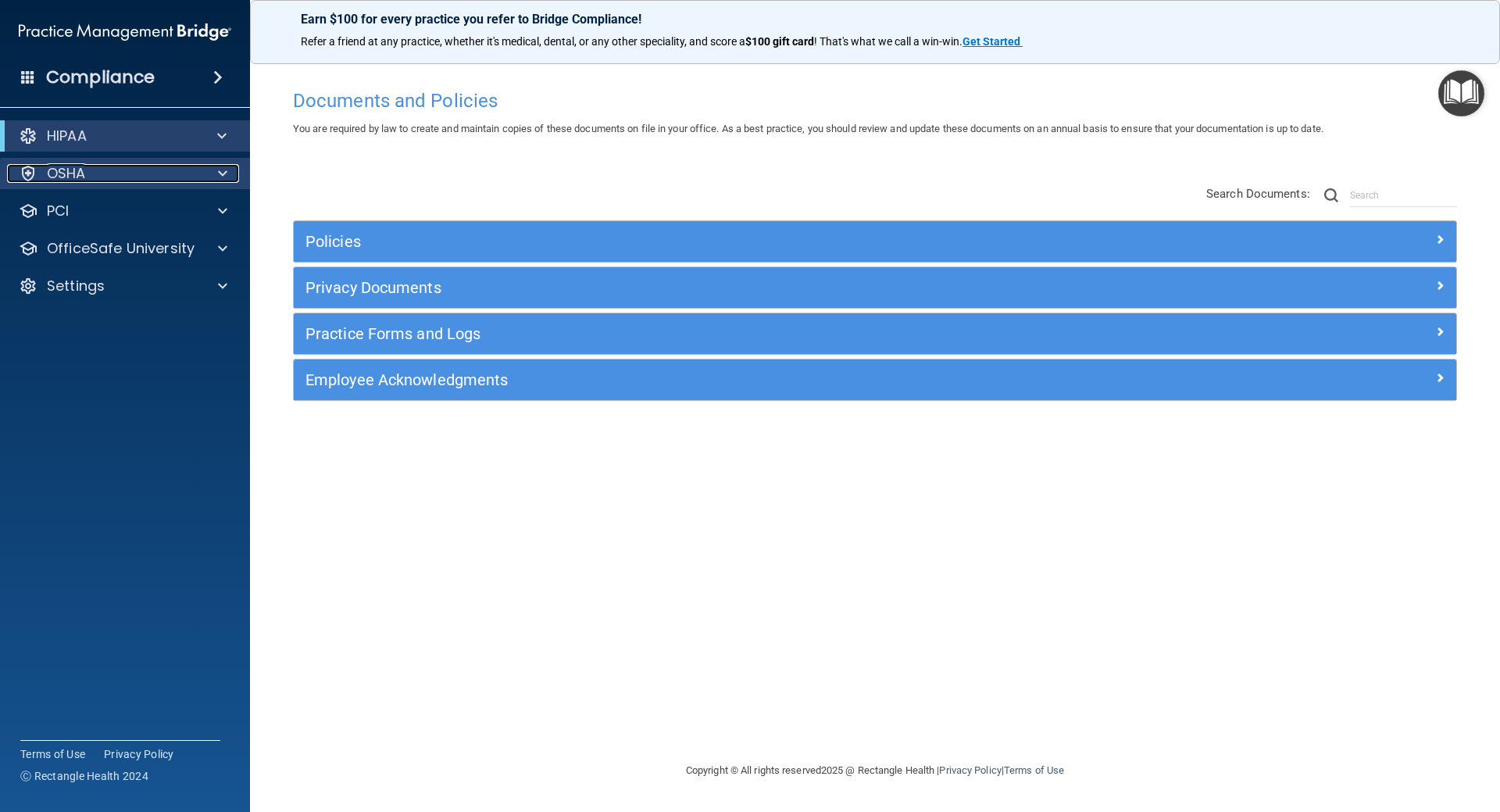
click at [125, 175] on div "OSHA" at bounding box center [104, 174] width 194 height 18
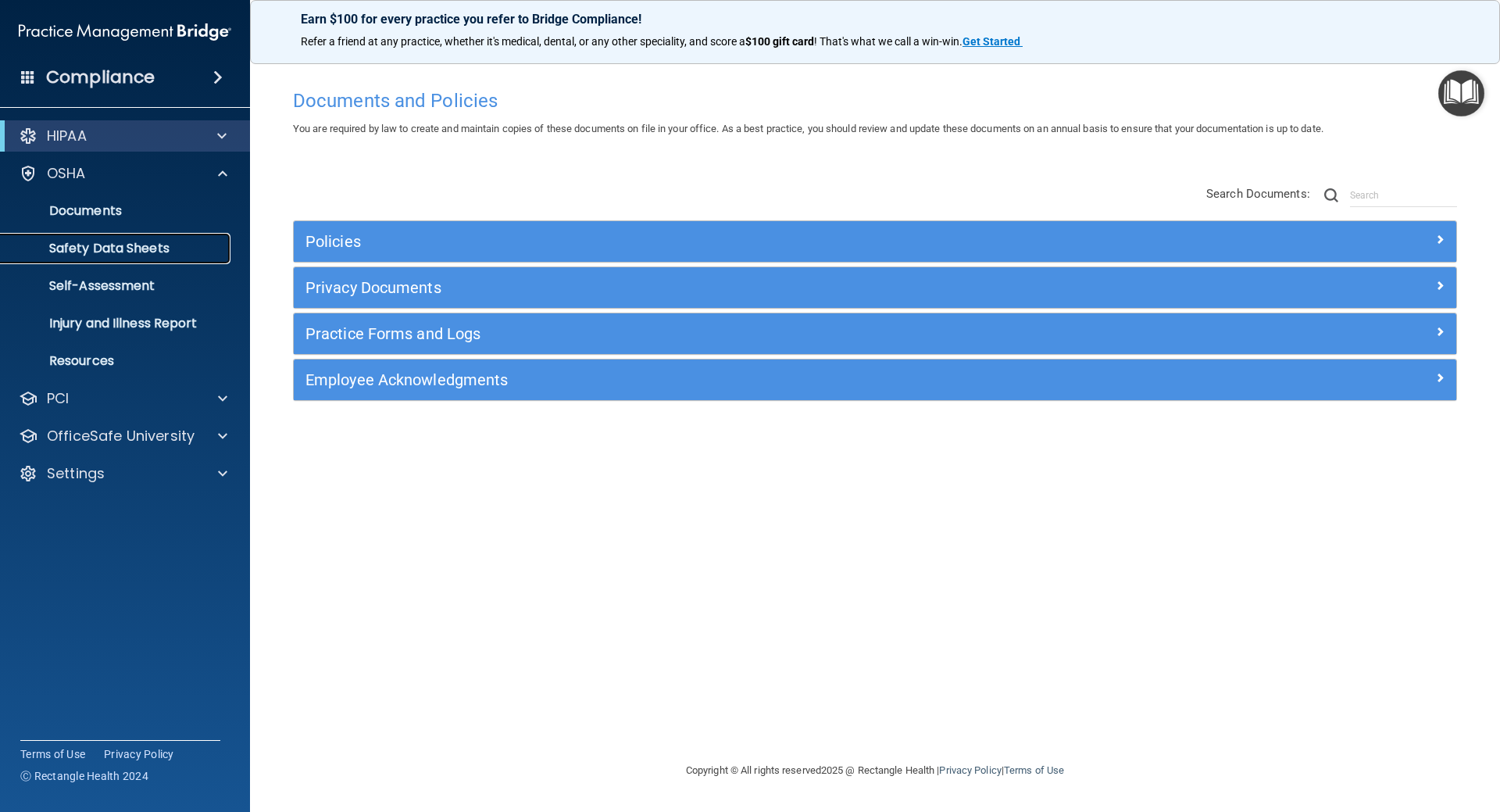
click at [106, 243] on p "Safety Data Sheets" at bounding box center [117, 248] width 213 height 16
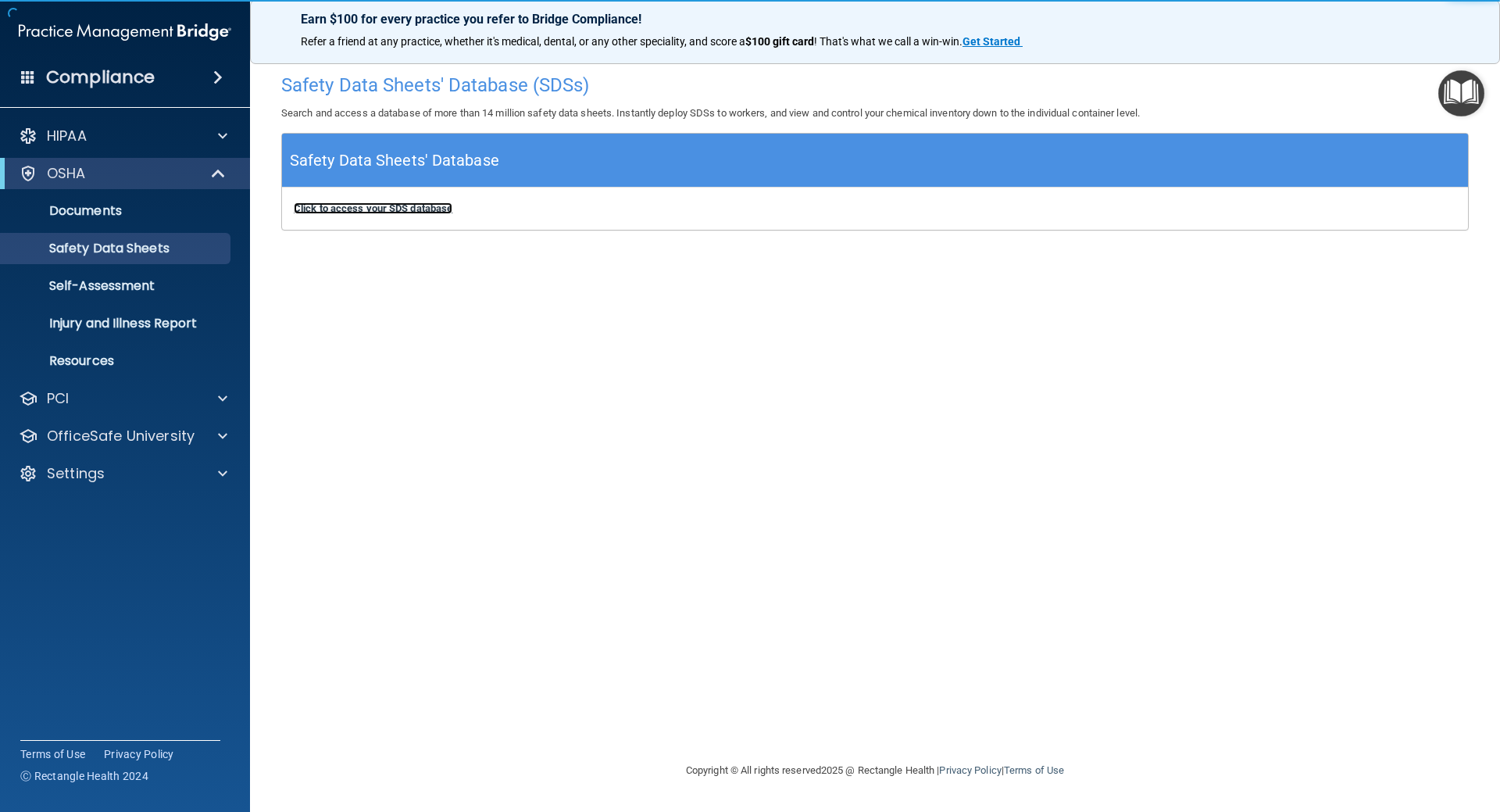
click at [391, 208] on b "Click to access your SDS database" at bounding box center [373, 208] width 159 height 12
